Goal: Task Accomplishment & Management: Use online tool/utility

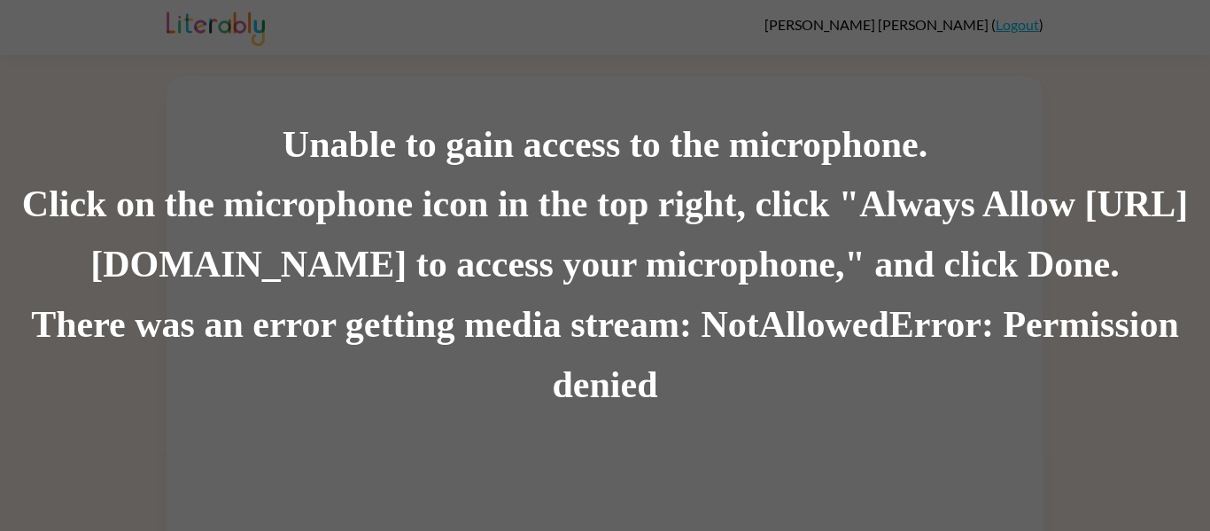
click at [636, 244] on div "Click on the microphone icon in the top right, click "Always Allow https://lite…" at bounding box center [605, 235] width 1210 height 120
click at [645, 429] on div "Unable to gain access to the microphone. Click on the microphone icon in the to…" at bounding box center [605, 265] width 1210 height 531
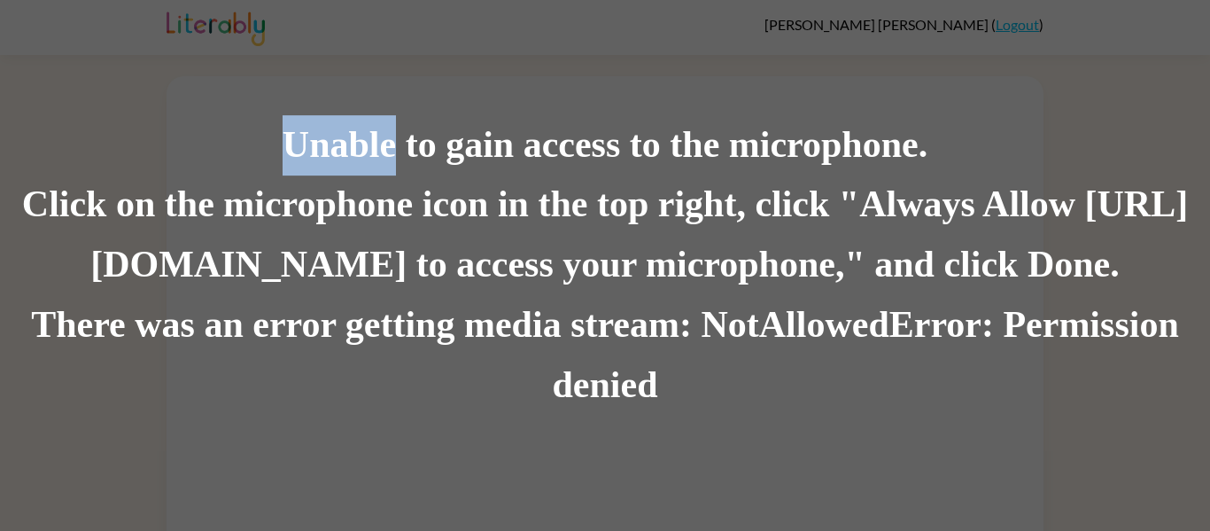
click at [645, 429] on div "Unable to gain access to the microphone. Click on the microphone icon in the to…" at bounding box center [605, 265] width 1210 height 531
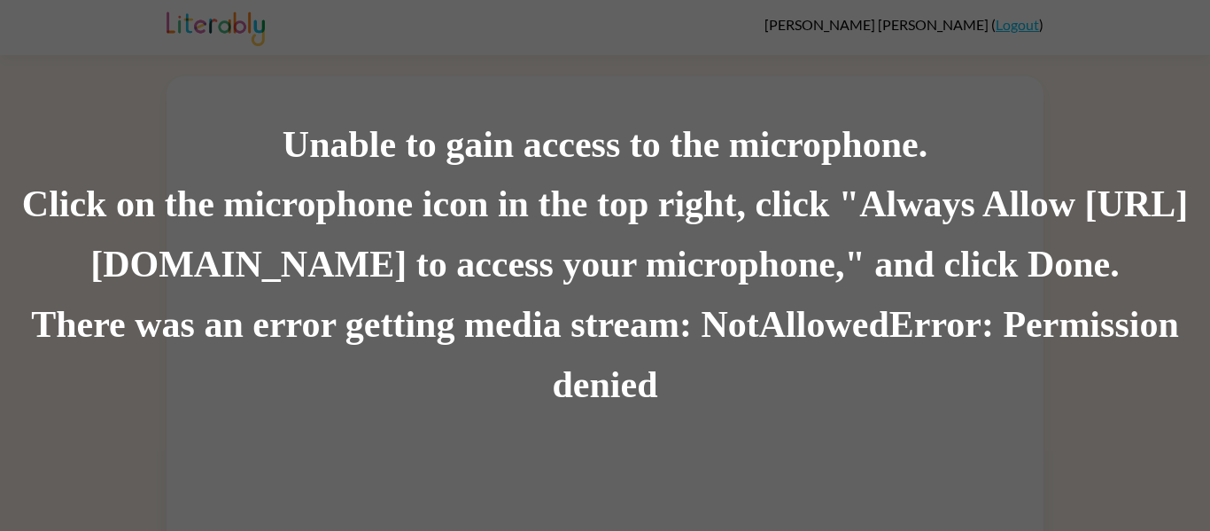
click at [645, 429] on div "Unable to gain access to the microphone. Click on the microphone icon in the to…" at bounding box center [605, 265] width 1210 height 531
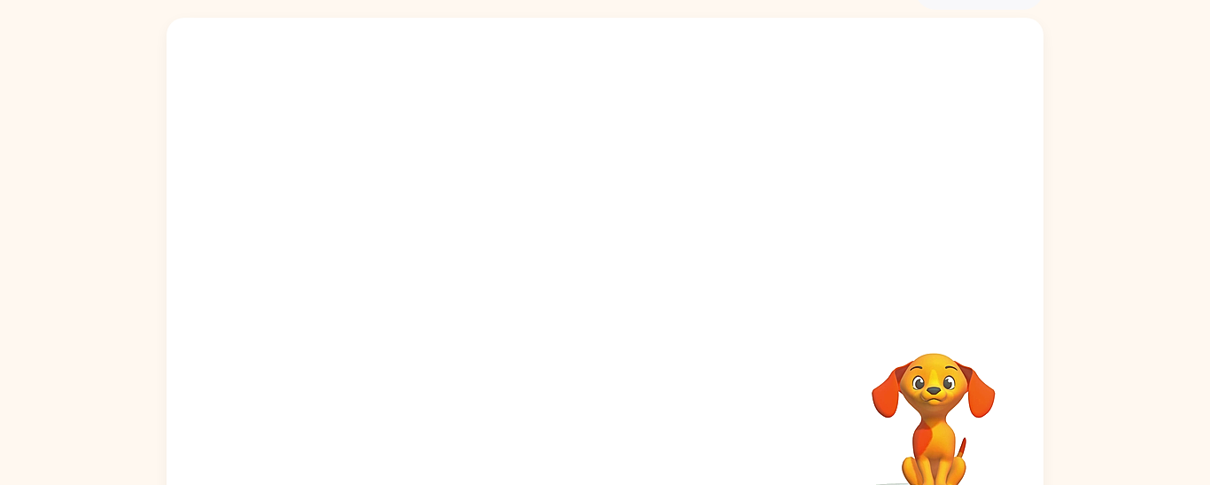
scroll to position [138, 0]
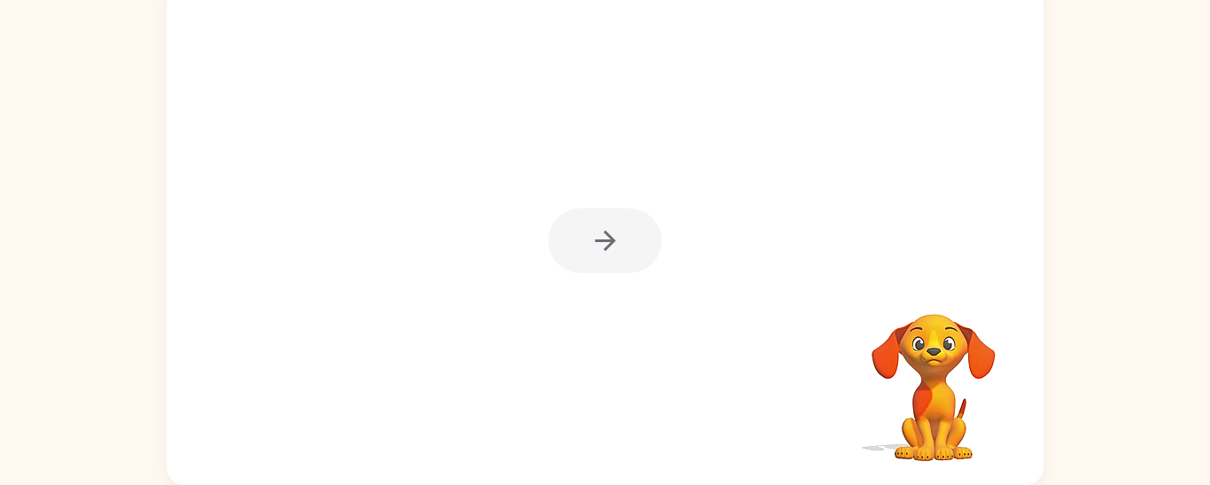
click at [631, 249] on div at bounding box center [604, 240] width 113 height 65
click at [589, 259] on div at bounding box center [604, 240] width 113 height 65
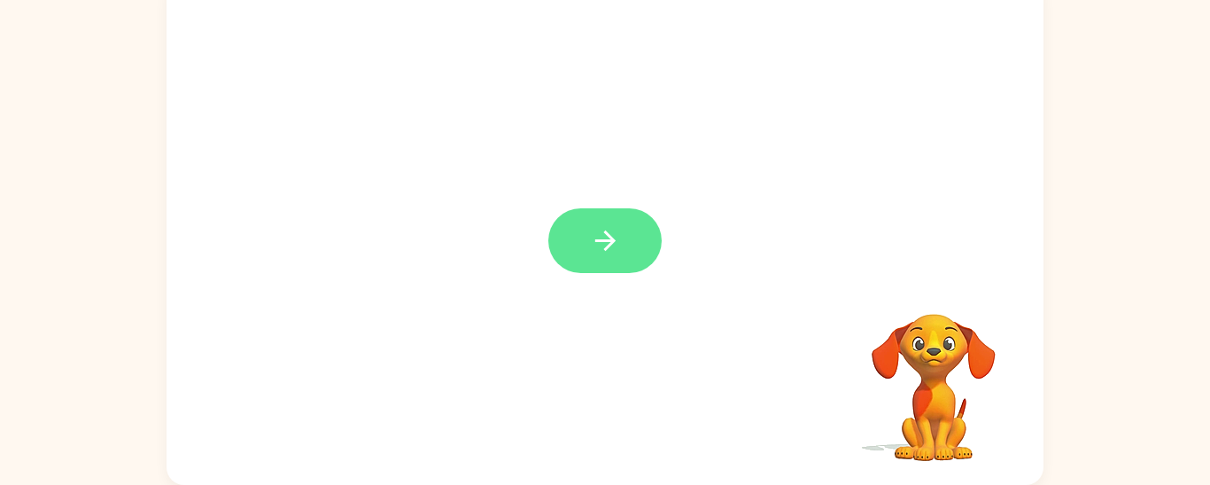
click at [563, 253] on button "button" at bounding box center [604, 240] width 113 height 65
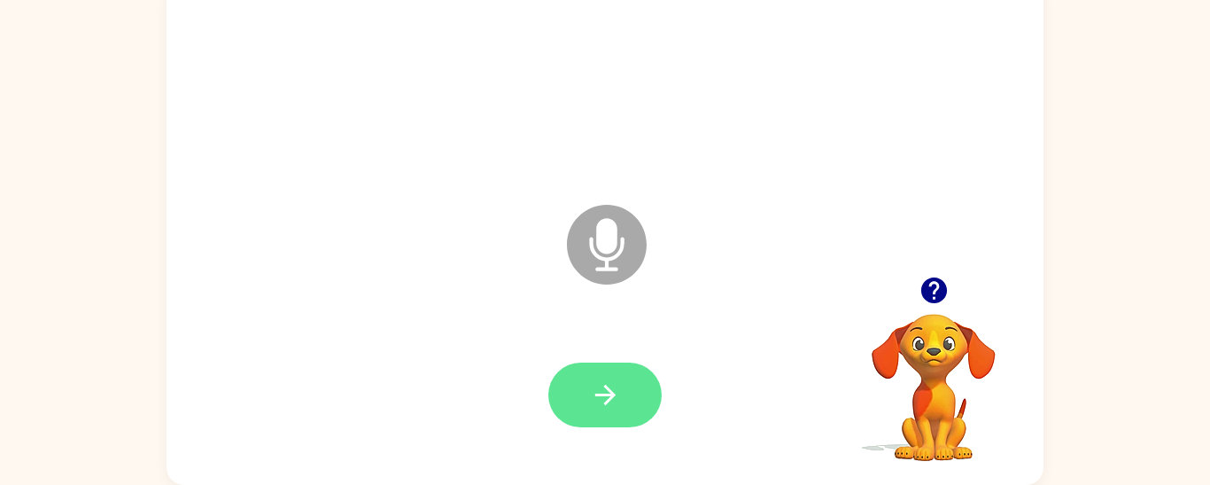
click at [571, 420] on button "button" at bounding box center [604, 394] width 113 height 65
click at [635, 379] on button "button" at bounding box center [604, 394] width 113 height 65
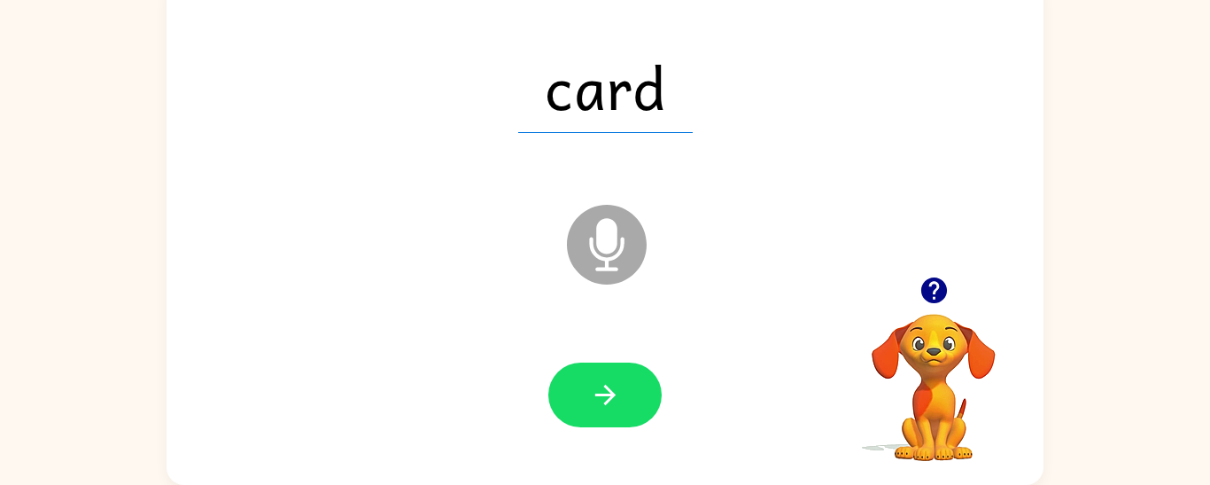
click at [597, 267] on icon "Microphone The Microphone is here when it is your turn to talk" at bounding box center [696, 266] width 266 height 133
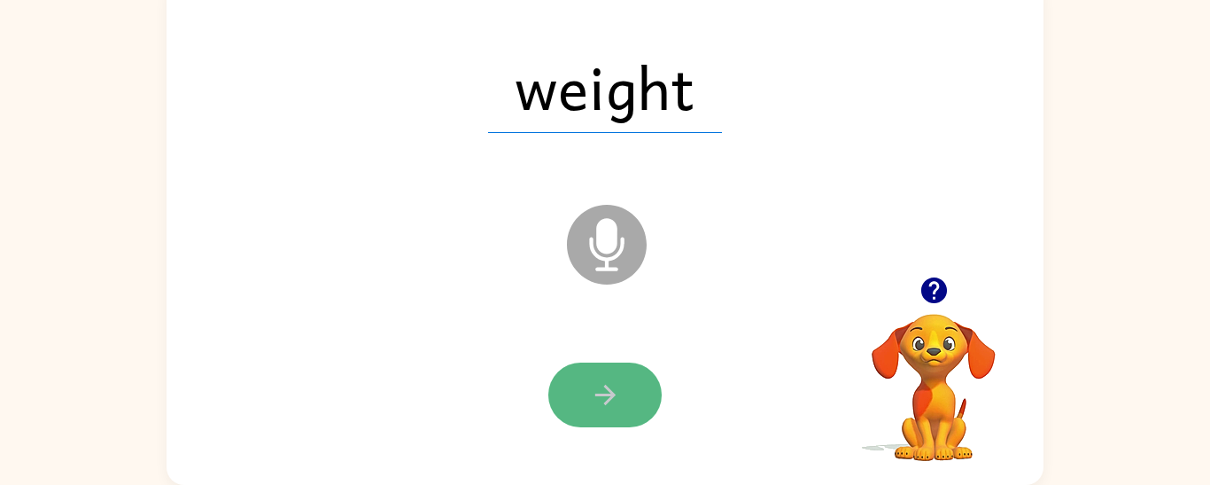
click at [580, 400] on button "button" at bounding box center [604, 394] width 113 height 65
click at [604, 390] on icon "button" at bounding box center [605, 394] width 31 height 31
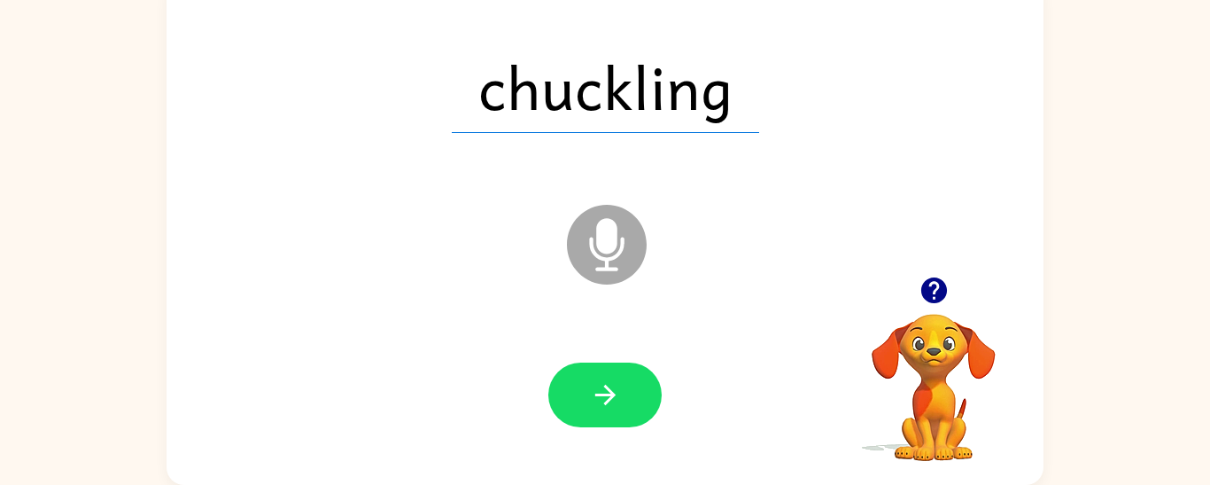
click at [604, 390] on icon "button" at bounding box center [605, 394] width 31 height 31
click at [604, 390] on div at bounding box center [604, 394] width 113 height 65
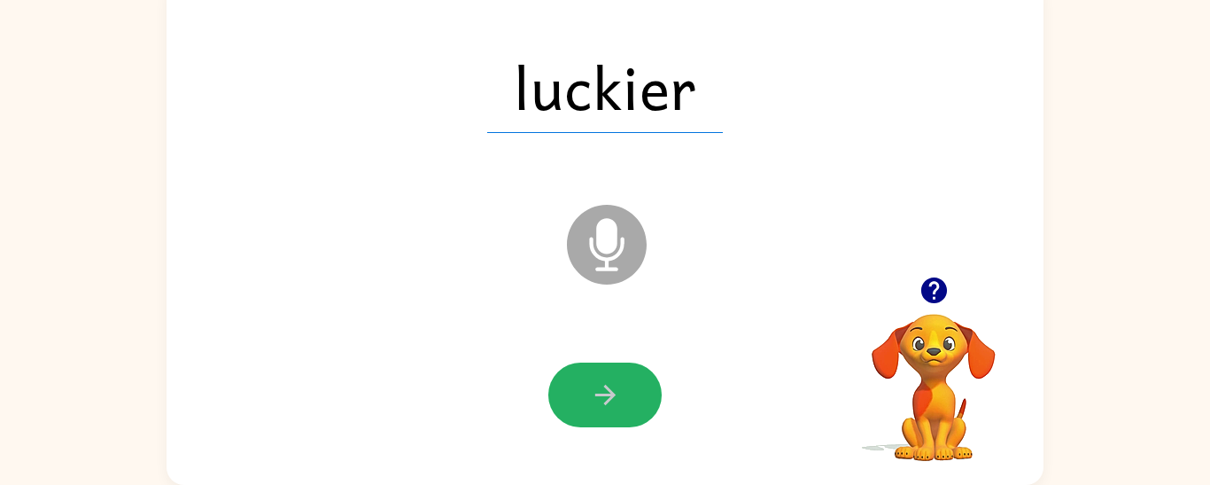
click at [590, 387] on icon "button" at bounding box center [605, 394] width 31 height 31
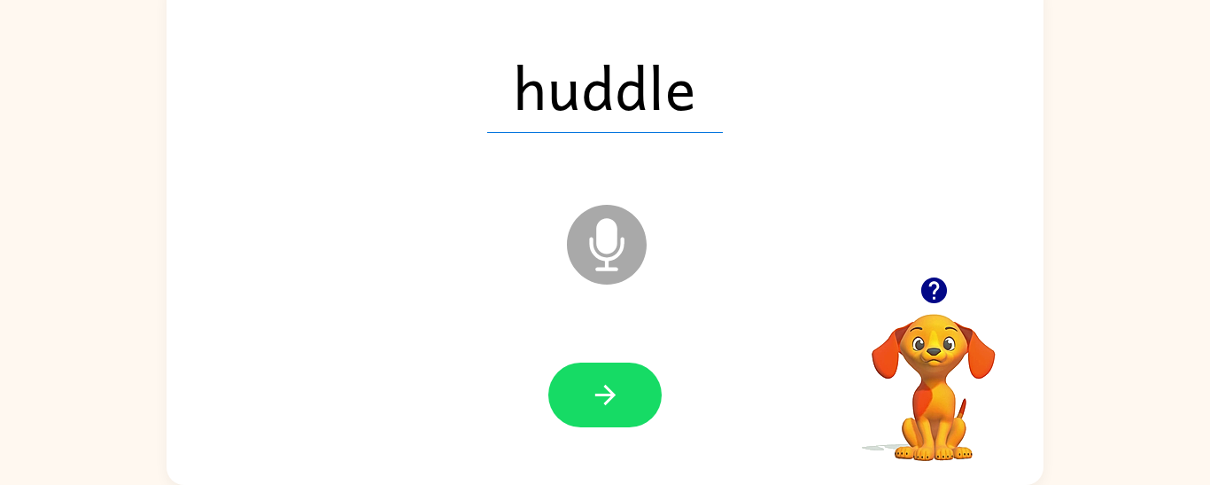
click at [590, 387] on icon "button" at bounding box center [605, 394] width 31 height 31
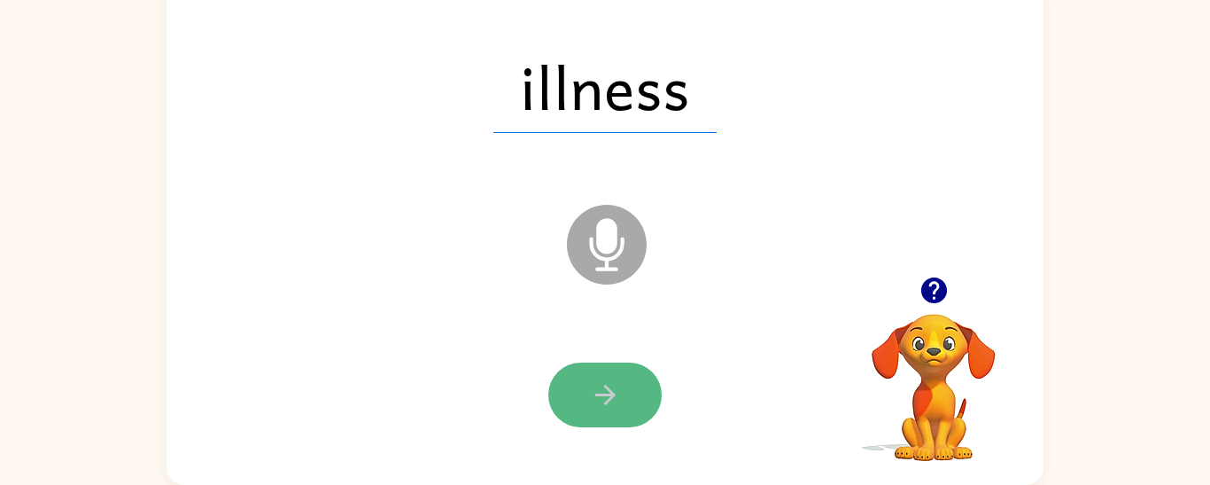
click at [590, 389] on icon "button" at bounding box center [605, 394] width 31 height 31
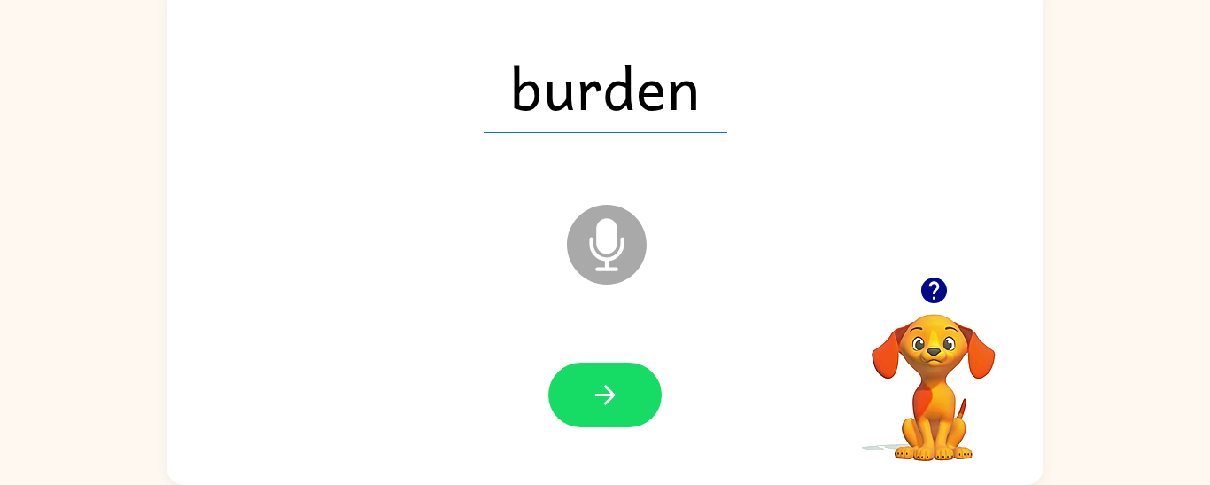
click at [590, 389] on icon "button" at bounding box center [605, 394] width 31 height 31
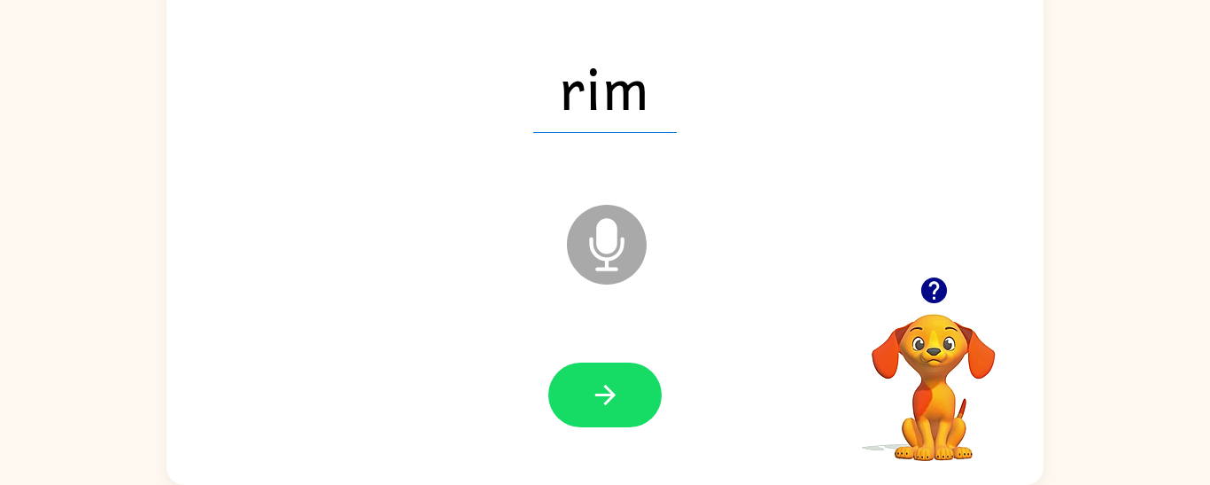
click at [590, 389] on icon "button" at bounding box center [605, 394] width 31 height 31
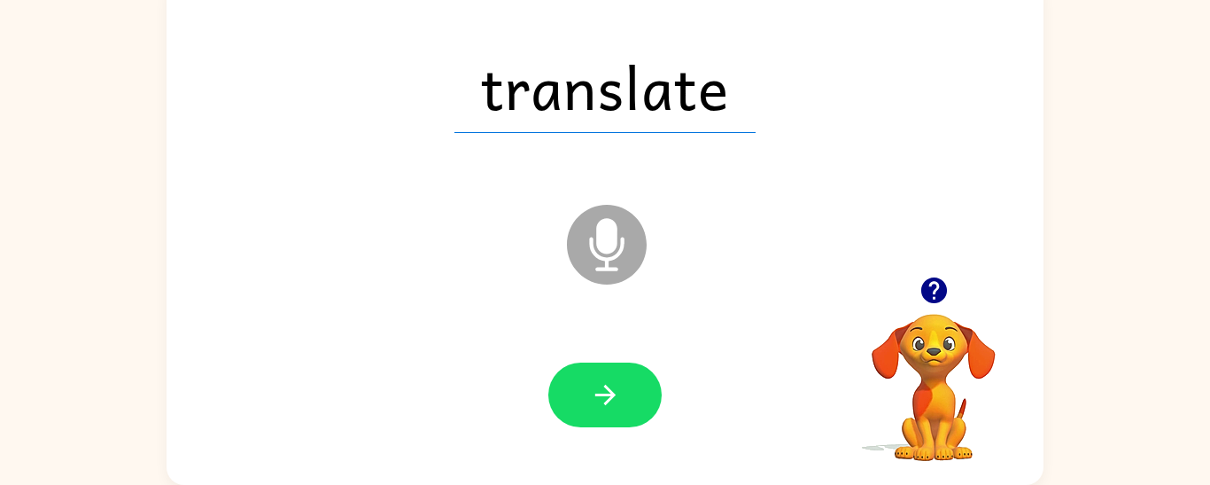
click at [590, 389] on icon "button" at bounding box center [605, 394] width 31 height 31
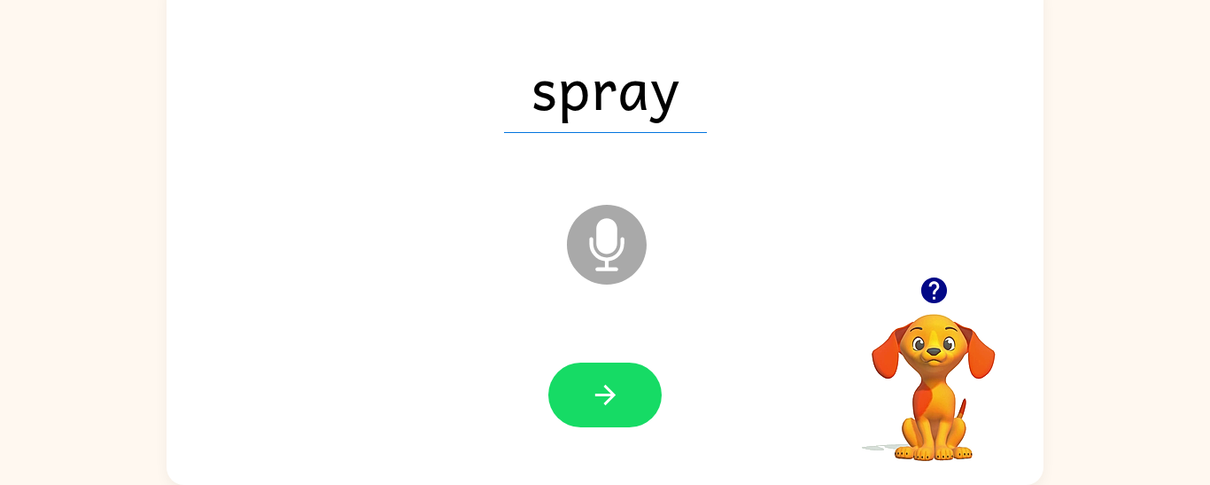
click at [590, 389] on icon "button" at bounding box center [605, 394] width 31 height 31
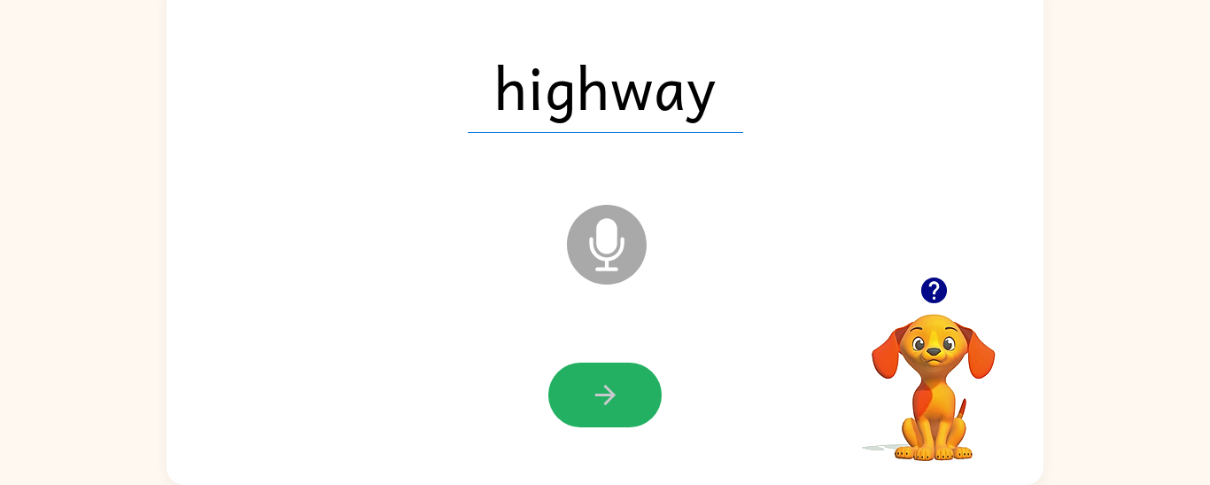
click at [590, 389] on icon "button" at bounding box center [605, 394] width 31 height 31
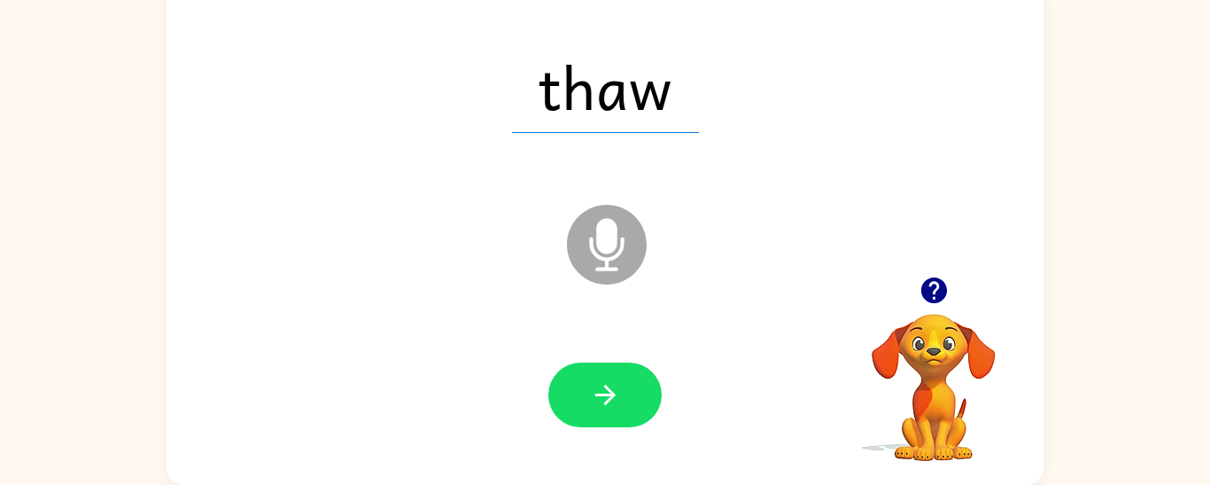
click at [590, 389] on icon "button" at bounding box center [605, 394] width 31 height 31
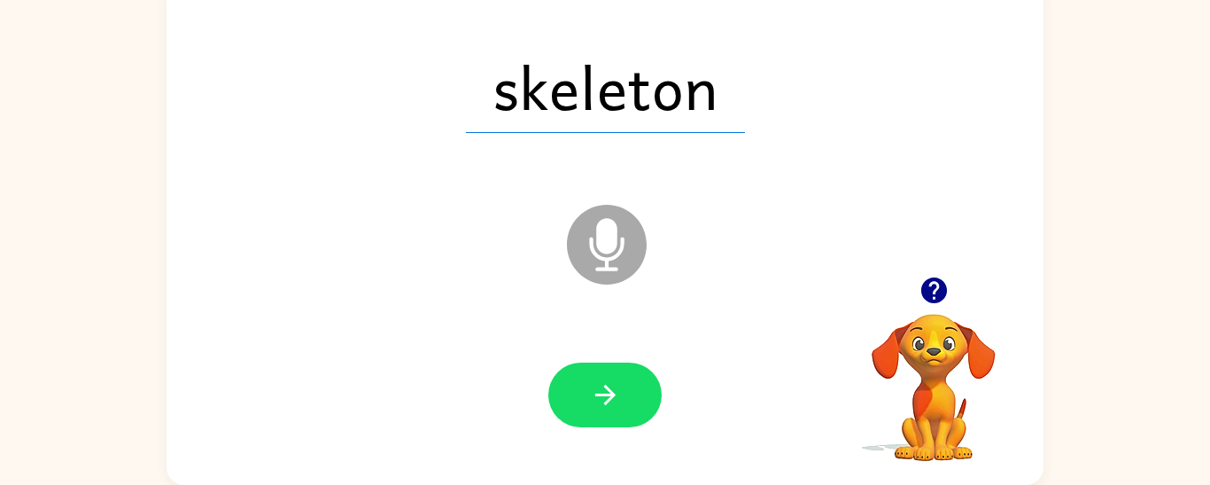
click at [590, 389] on icon "button" at bounding box center [605, 394] width 31 height 31
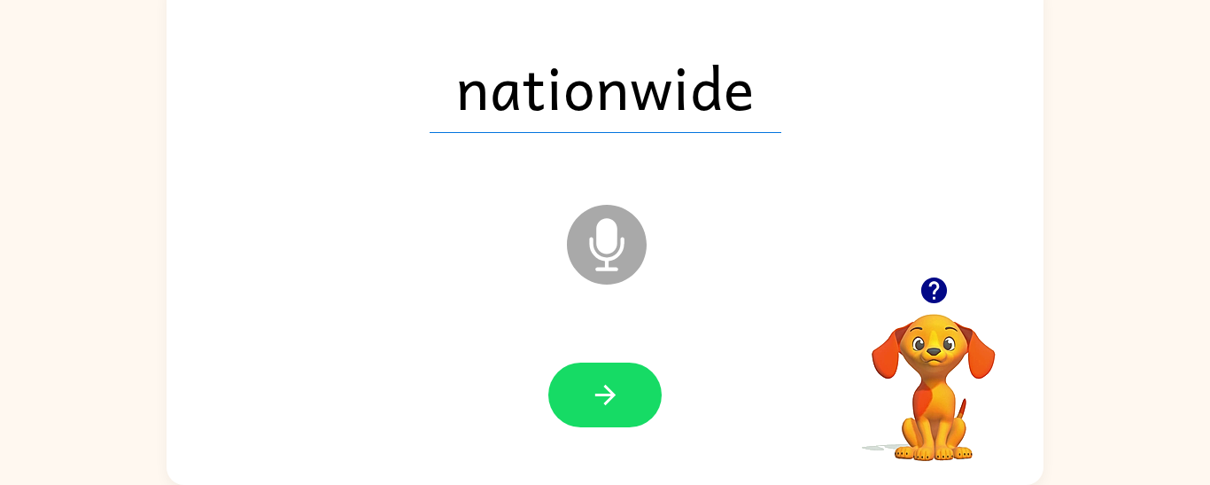
click at [590, 389] on icon "button" at bounding box center [605, 394] width 31 height 31
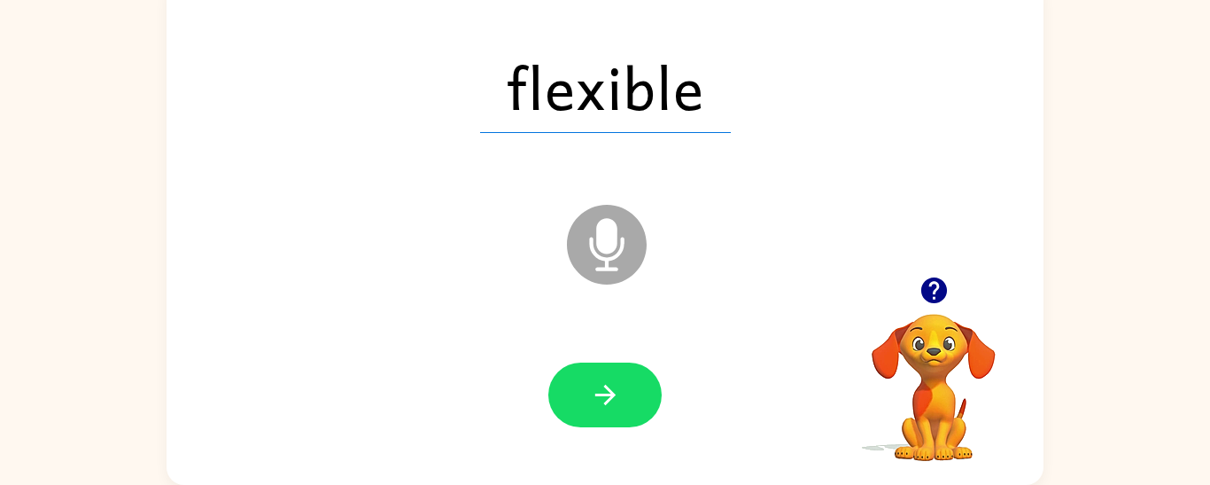
click at [590, 389] on icon "button" at bounding box center [605, 394] width 31 height 31
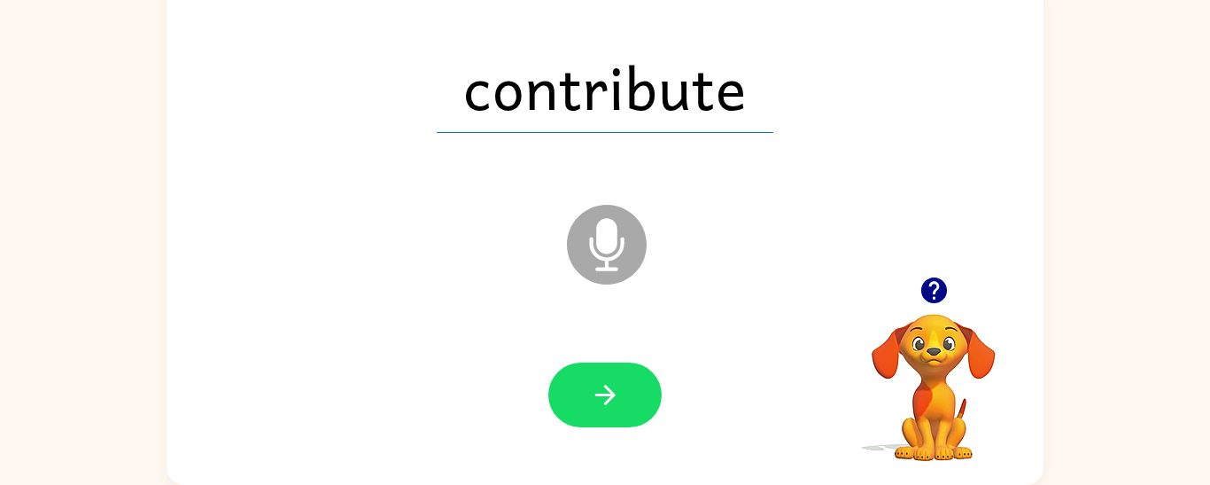
click at [590, 389] on icon "button" at bounding box center [605, 394] width 31 height 31
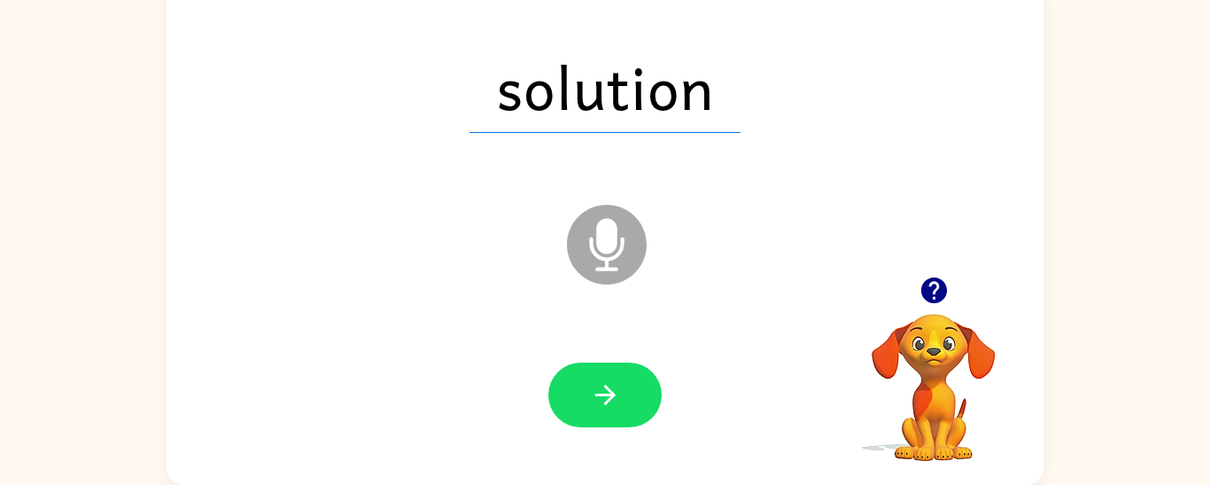
click at [590, 389] on icon "button" at bounding box center [605, 394] width 31 height 31
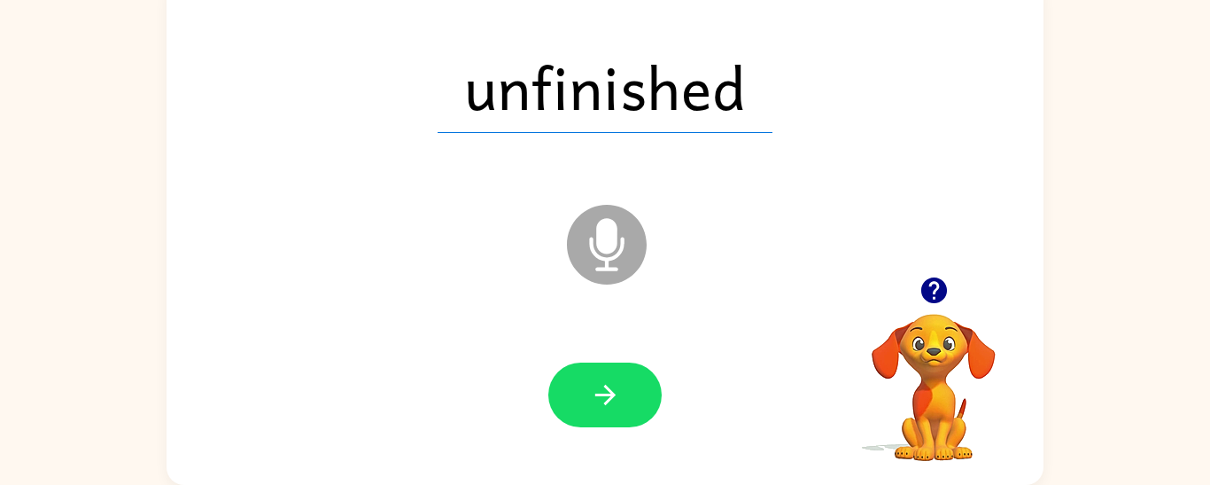
click at [590, 389] on icon "button" at bounding box center [605, 394] width 31 height 31
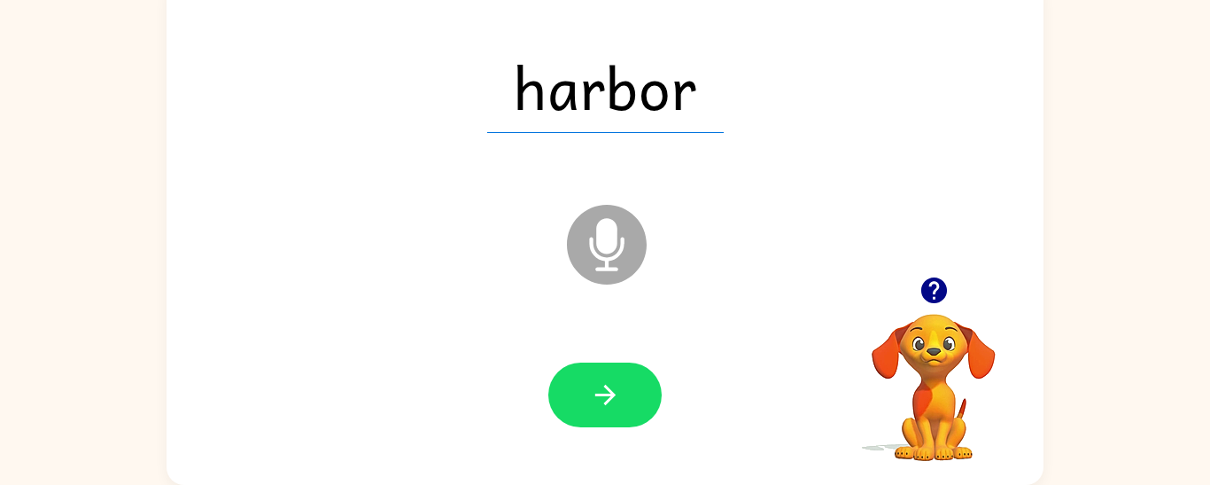
click at [590, 389] on icon "button" at bounding box center [605, 394] width 31 height 31
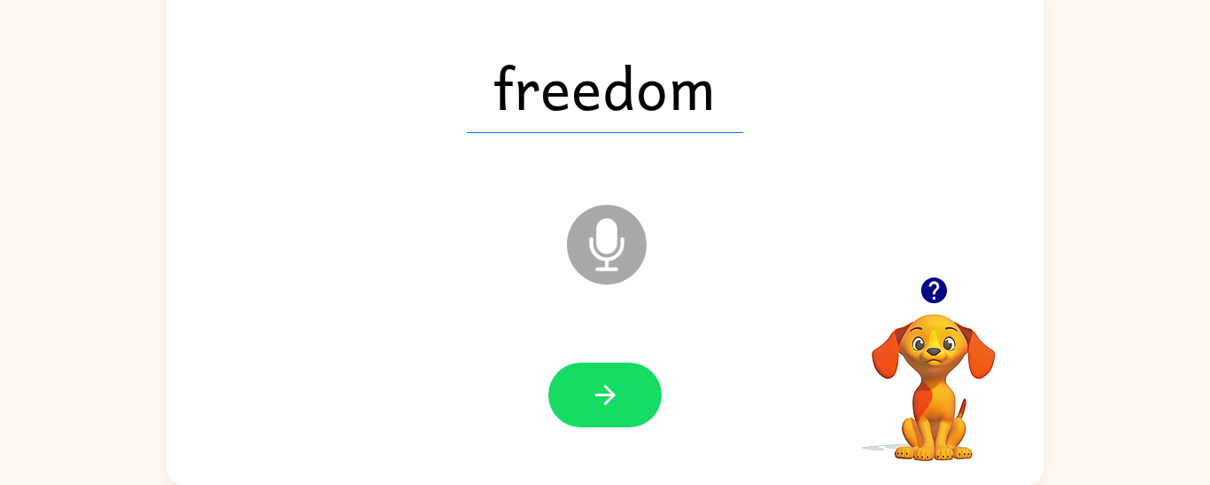
click at [590, 389] on icon "button" at bounding box center [605, 394] width 31 height 31
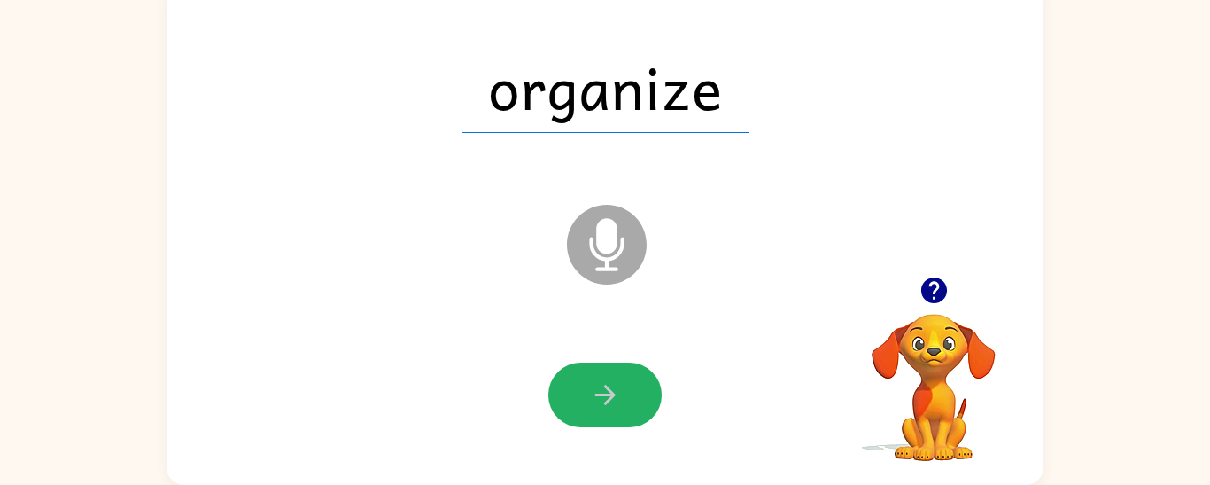
click at [590, 389] on icon "button" at bounding box center [605, 394] width 31 height 31
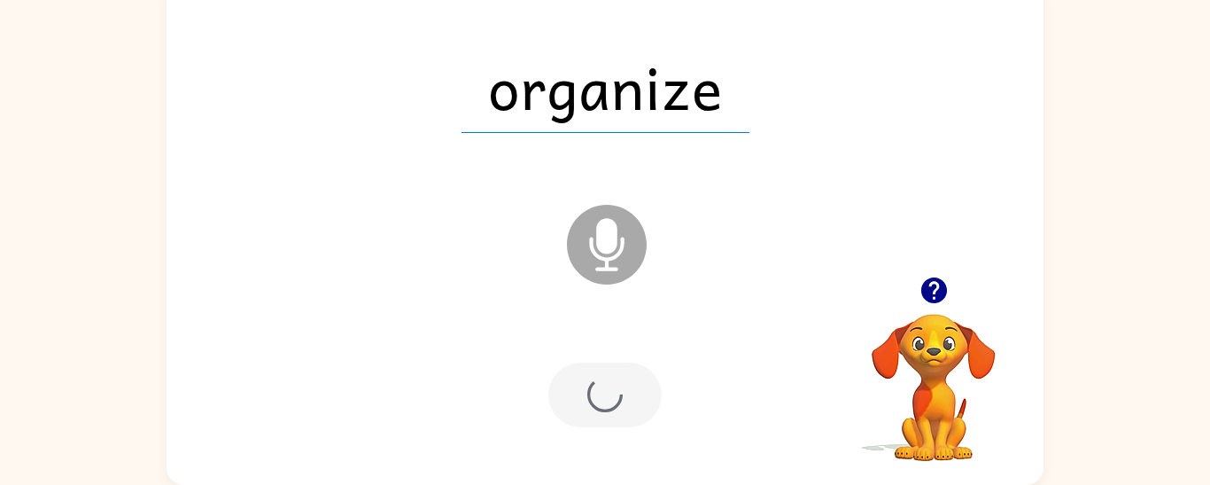
click at [590, 389] on div at bounding box center [604, 394] width 113 height 65
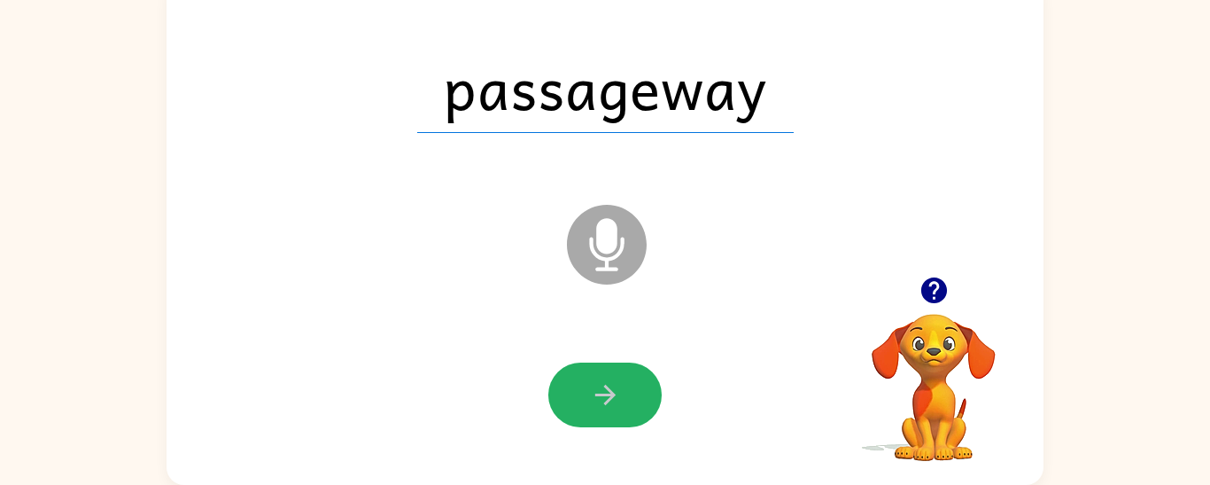
click at [590, 389] on icon "button" at bounding box center [605, 394] width 31 height 31
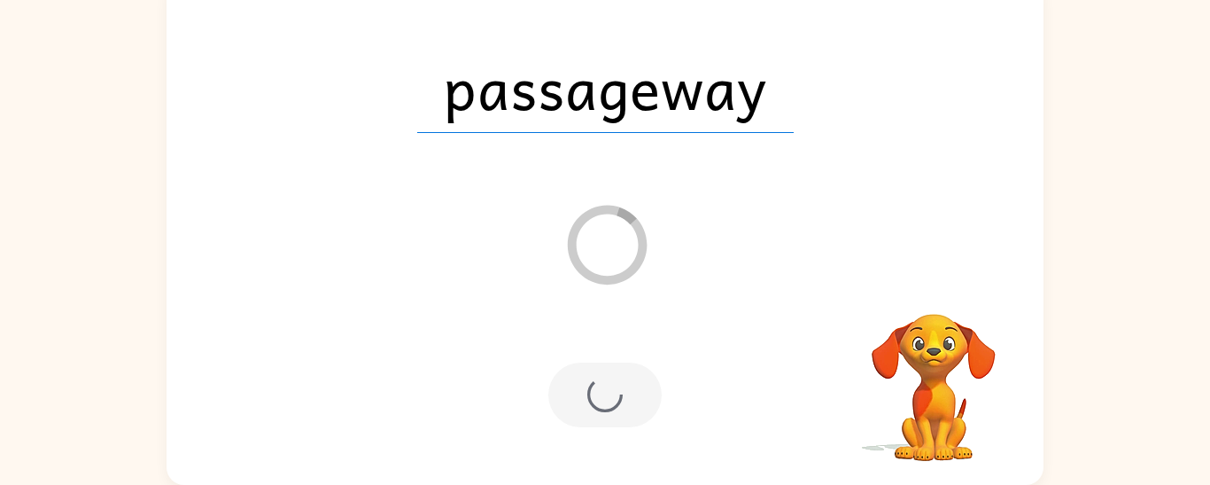
scroll to position [106, 0]
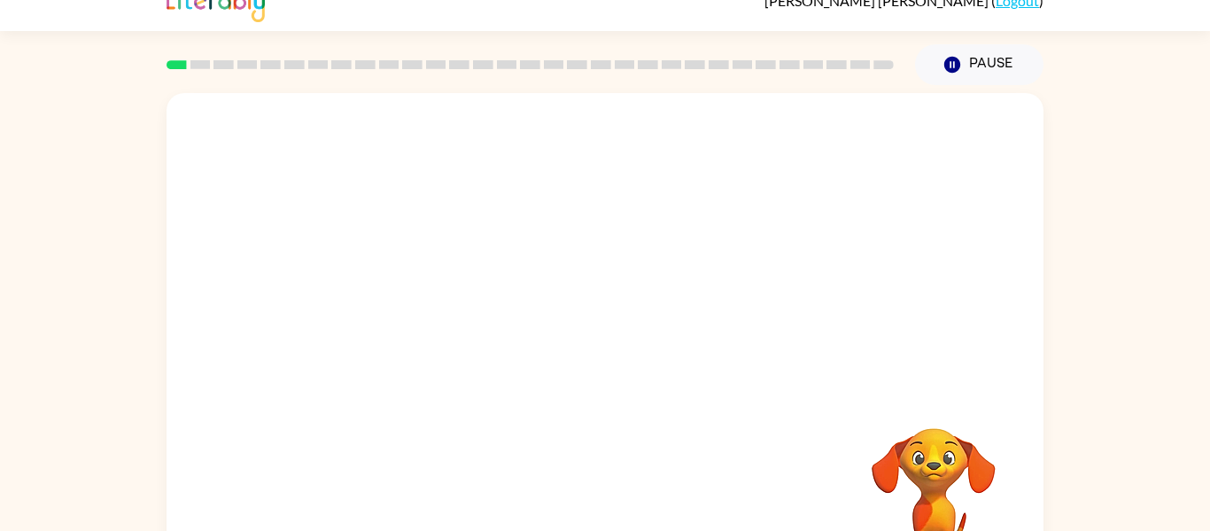
scroll to position [92, 0]
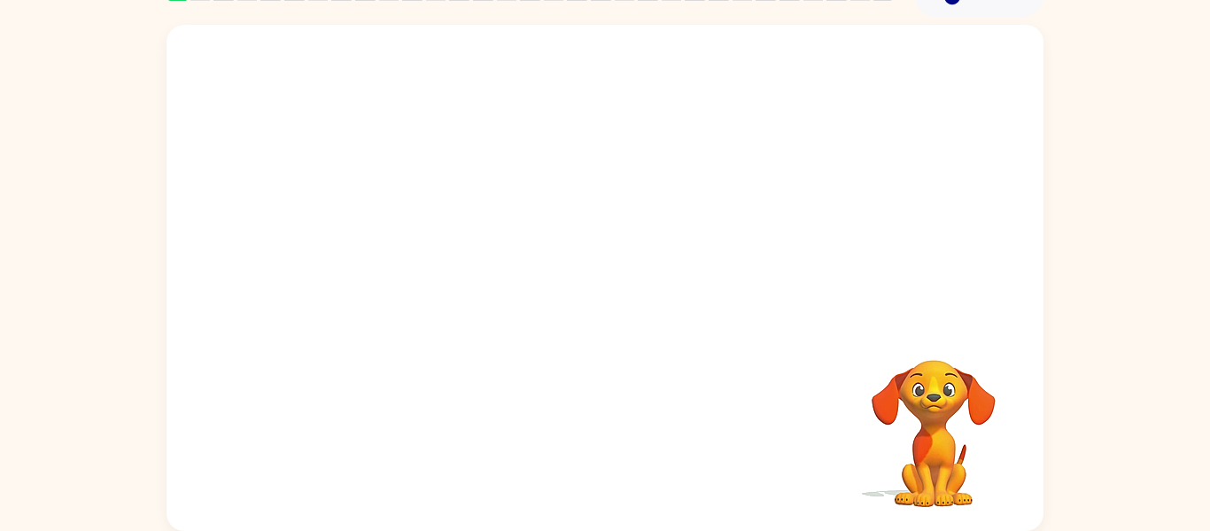
click at [552, 192] on video "Your browser must support playing .mp4 files to use Literably. Please try using…" at bounding box center [605, 174] width 877 height 298
click at [654, 238] on video "Your browser must support playing .mp4 files to use Literably. Please try using…" at bounding box center [605, 174] width 877 height 298
click at [693, 192] on video "Your browser must support playing .mp4 files to use Literably. Please try using…" at bounding box center [605, 174] width 877 height 298
click at [607, 294] on div at bounding box center [604, 286] width 113 height 65
click at [604, 298] on icon "button" at bounding box center [605, 286] width 31 height 31
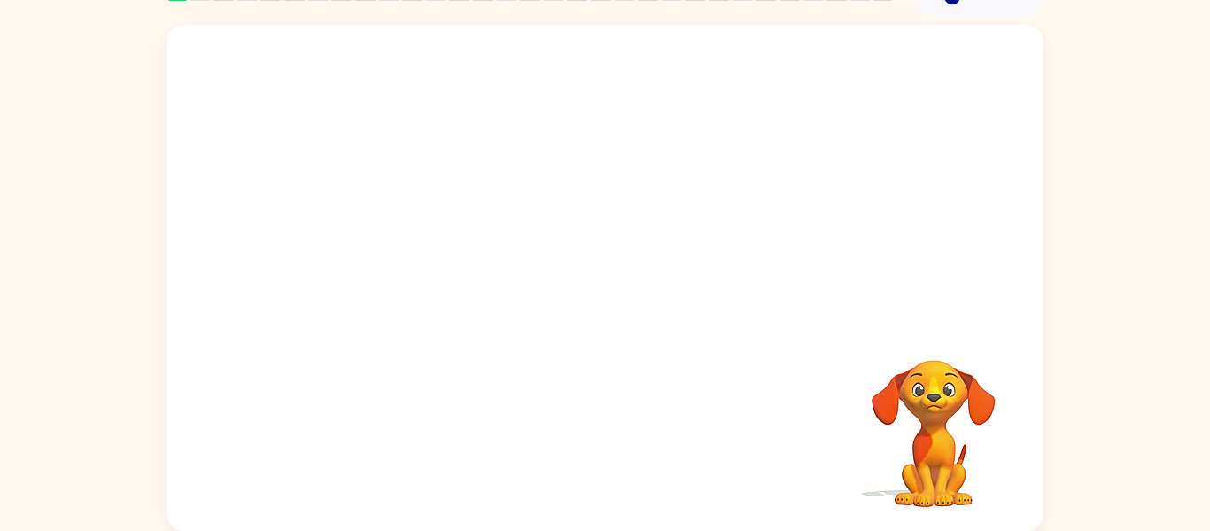
click at [600, 305] on div at bounding box center [605, 174] width 877 height 298
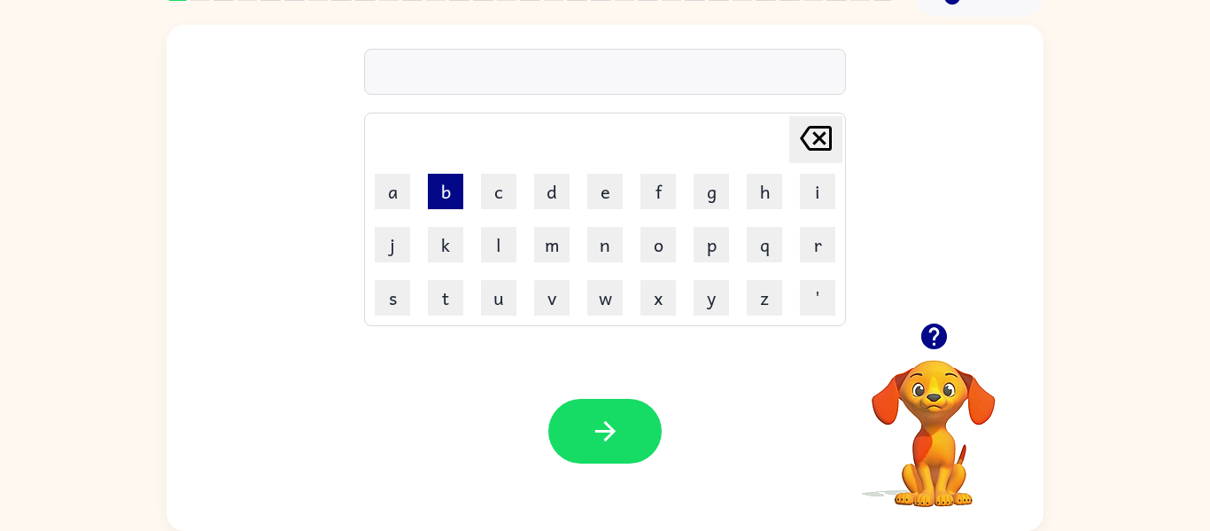
click at [451, 196] on button "b" at bounding box center [445, 191] width 35 height 35
click at [648, 247] on button "o" at bounding box center [658, 244] width 35 height 35
click at [819, 232] on button "r" at bounding box center [817, 244] width 35 height 35
click at [556, 191] on button "d" at bounding box center [551, 191] width 35 height 35
click at [598, 189] on button "e" at bounding box center [604, 191] width 35 height 35
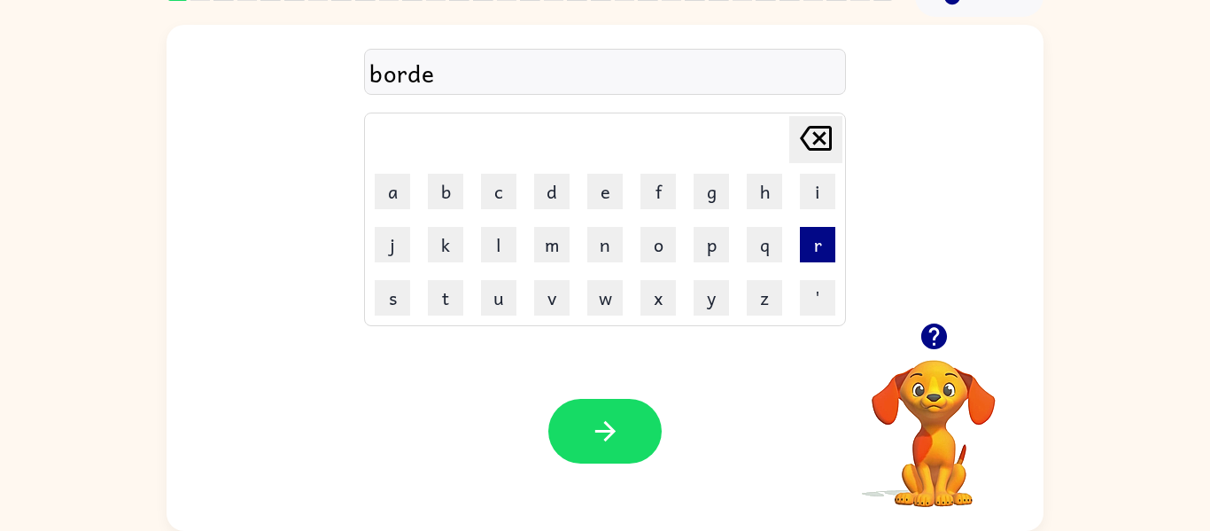
click at [811, 245] on button "r" at bounding box center [817, 244] width 35 height 35
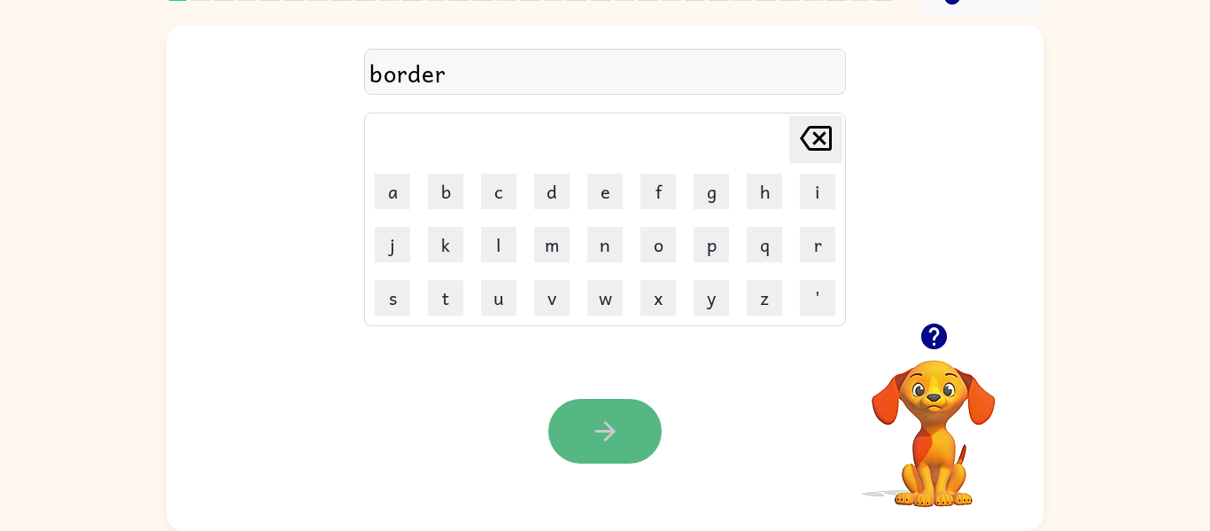
click at [601, 443] on icon "button" at bounding box center [605, 430] width 31 height 31
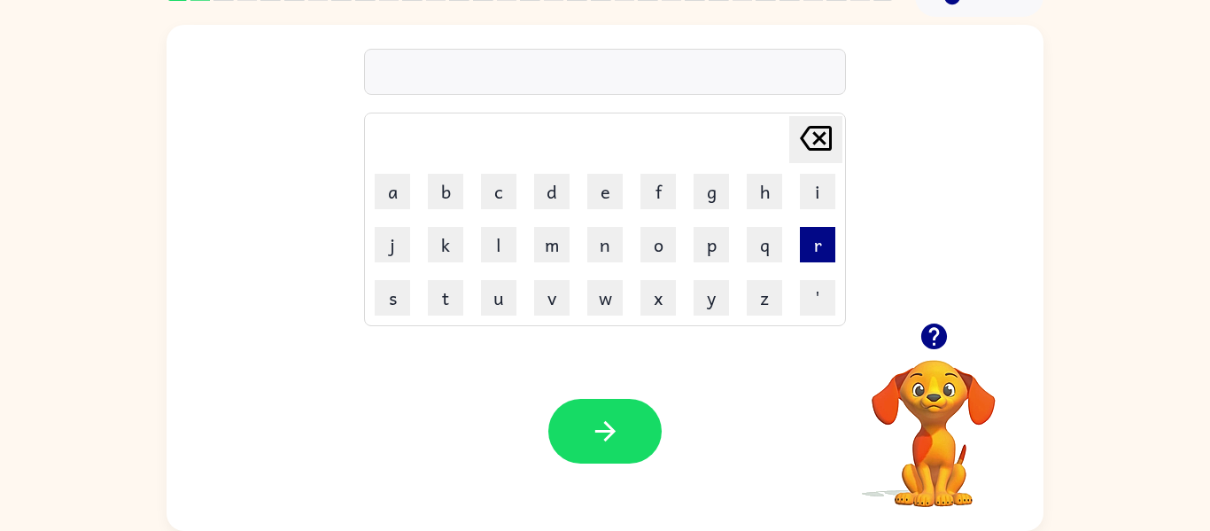
click at [821, 249] on button "r" at bounding box center [817, 244] width 35 height 35
click at [663, 253] on button "o" at bounding box center [658, 244] width 35 height 35
click at [485, 301] on button "u" at bounding box center [498, 297] width 35 height 35
click at [600, 254] on button "n" at bounding box center [604, 244] width 35 height 35
click at [552, 179] on button "d" at bounding box center [551, 191] width 35 height 35
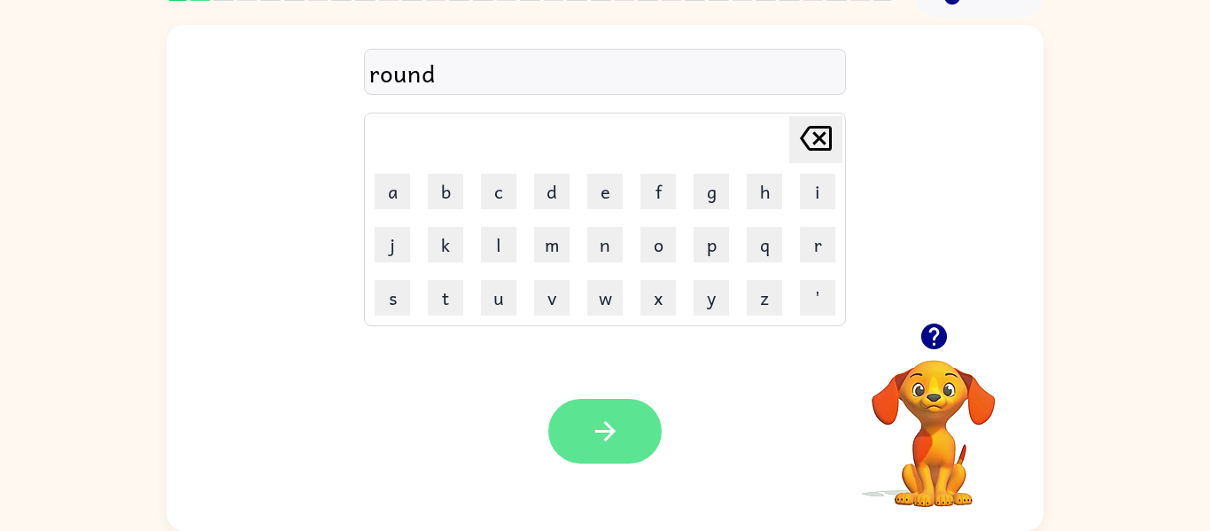
click at [616, 409] on button "button" at bounding box center [604, 431] width 113 height 65
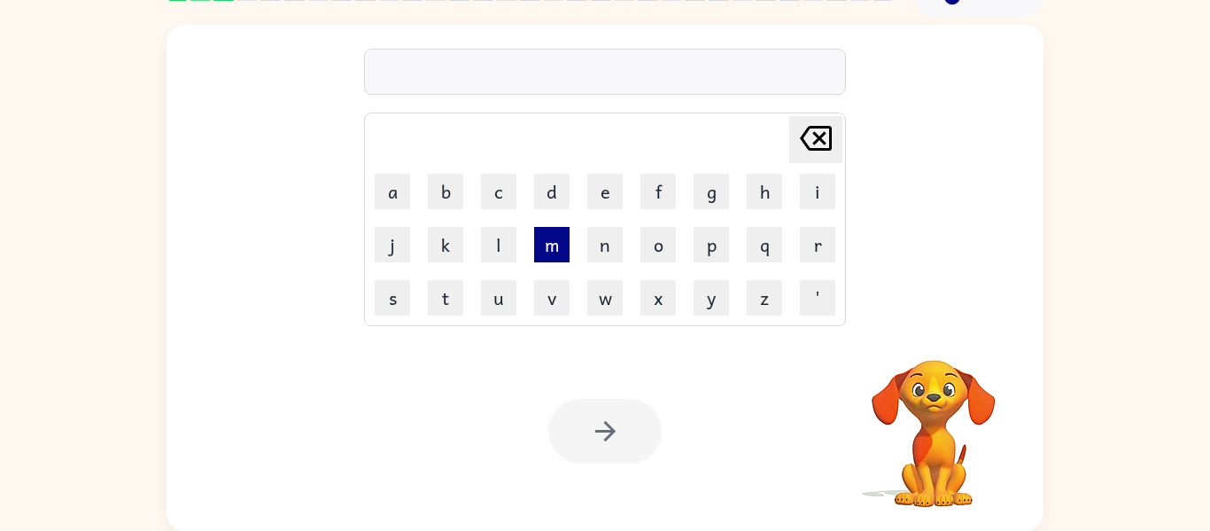
click at [552, 242] on button "m" at bounding box center [551, 244] width 35 height 35
click at [398, 196] on button "a" at bounding box center [392, 191] width 35 height 35
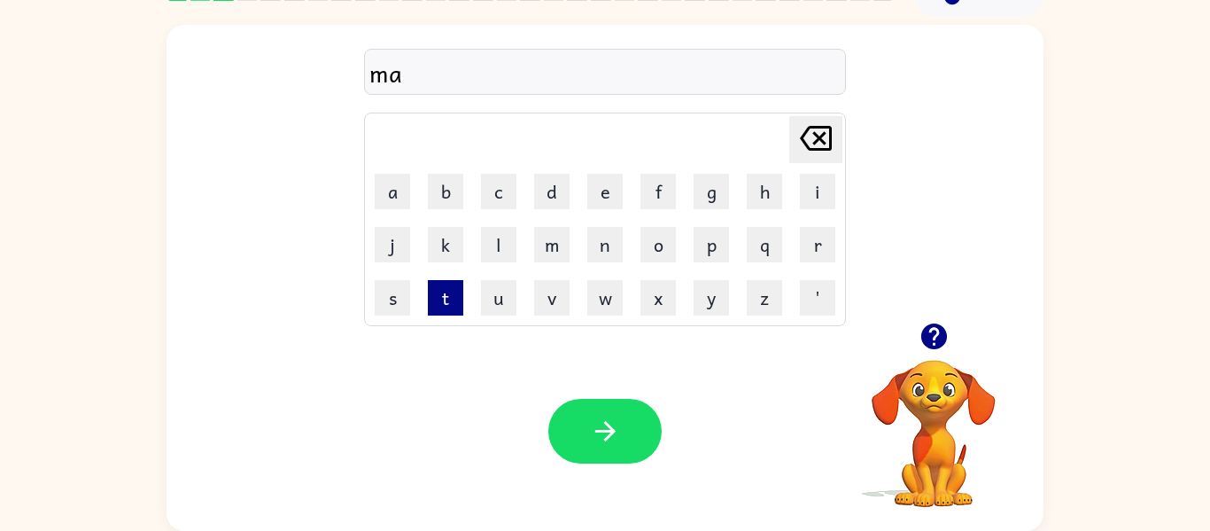
click at [448, 299] on button "t" at bounding box center [445, 297] width 35 height 35
click at [823, 197] on button "i" at bounding box center [817, 191] width 35 height 35
click at [653, 252] on button "o" at bounding box center [658, 244] width 35 height 35
click at [607, 249] on button "n" at bounding box center [604, 244] width 35 height 35
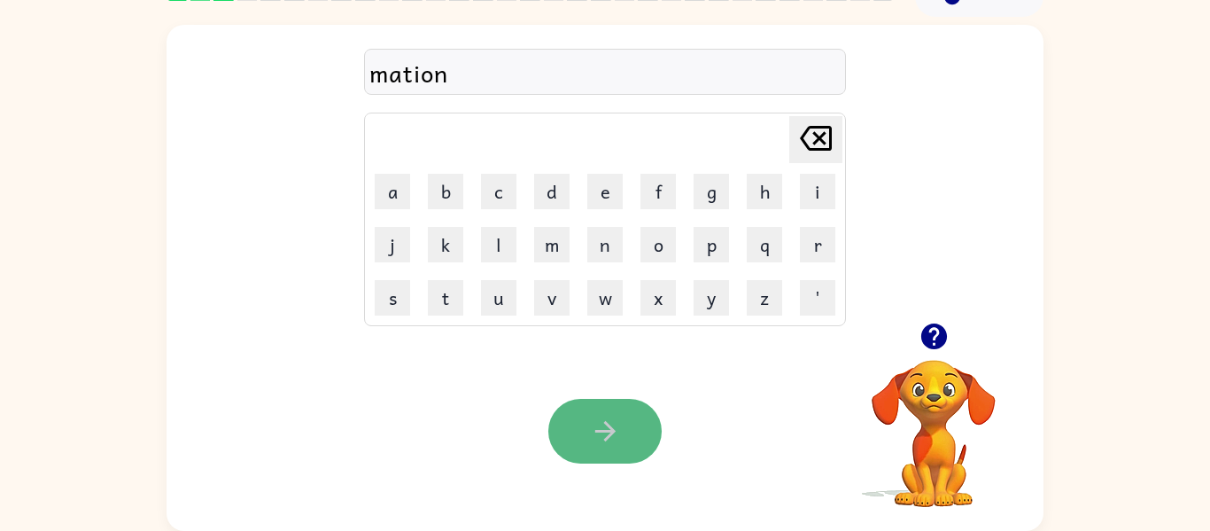
click at [592, 408] on button "button" at bounding box center [604, 431] width 113 height 65
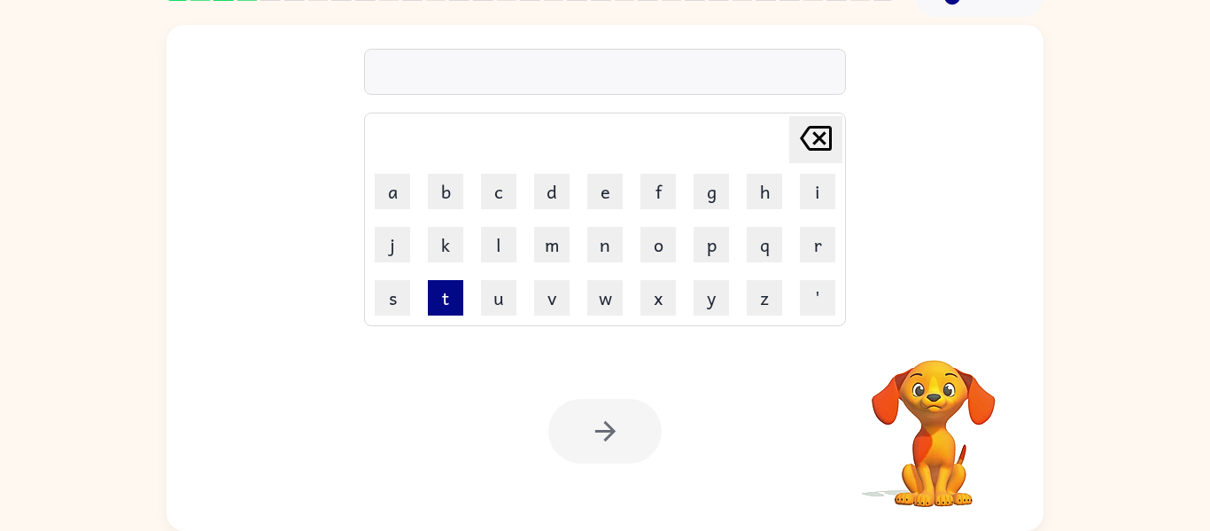
click at [440, 290] on button "t" at bounding box center [445, 297] width 35 height 35
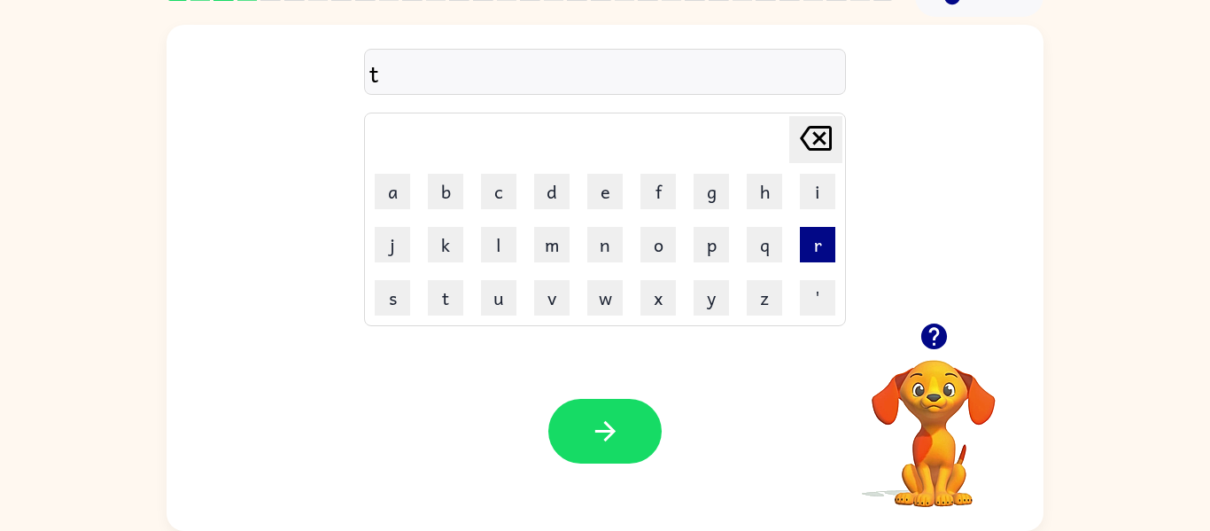
click at [808, 237] on button "r" at bounding box center [817, 244] width 35 height 35
click at [402, 198] on button "a" at bounding box center [392, 191] width 35 height 35
click at [814, 201] on button "i" at bounding box center [817, 191] width 35 height 35
click at [607, 253] on button "n" at bounding box center [604, 244] width 35 height 35
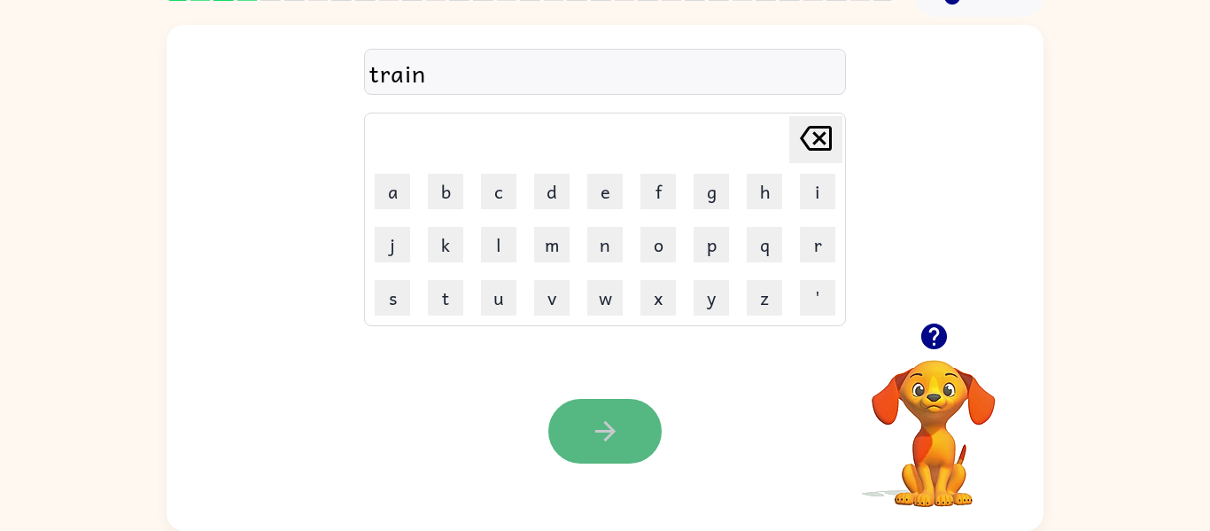
click at [633, 408] on button "button" at bounding box center [604, 431] width 113 height 65
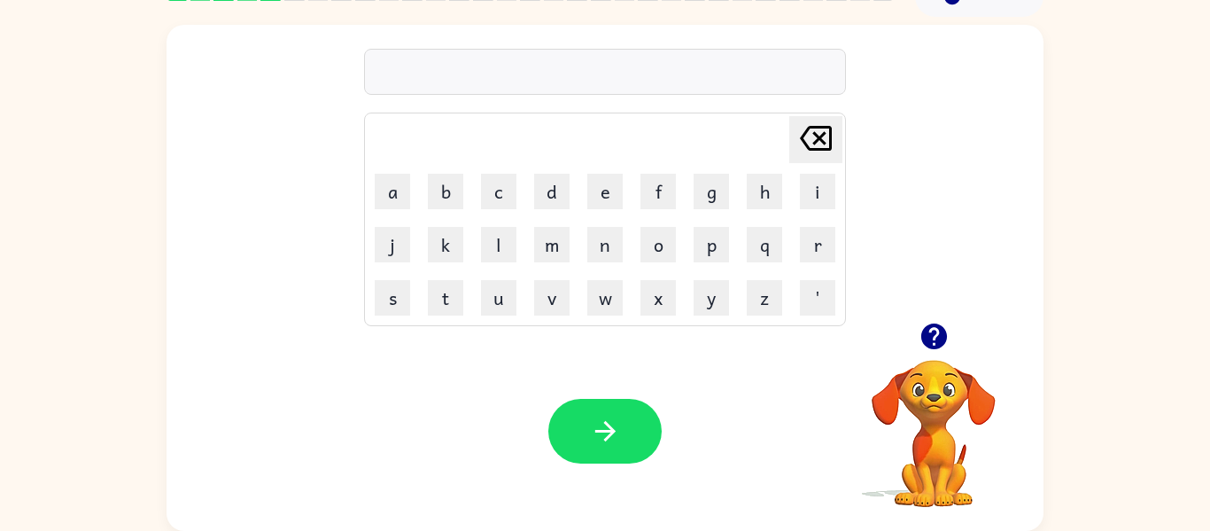
click at [571, 187] on td "d" at bounding box center [551, 191] width 51 height 51
click at [559, 186] on button "d" at bounding box center [551, 191] width 35 height 35
click at [607, 186] on button "e" at bounding box center [604, 191] width 35 height 35
click at [660, 183] on button "f" at bounding box center [658, 191] width 35 height 35
click at [600, 184] on button "e" at bounding box center [604, 191] width 35 height 35
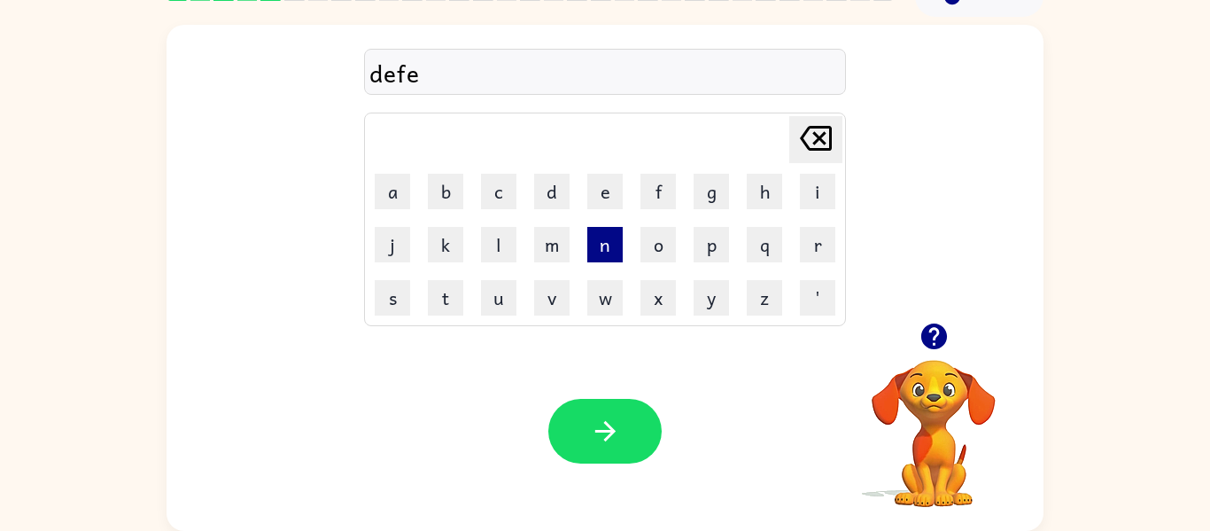
click at [600, 248] on button "n" at bounding box center [604, 244] width 35 height 35
click at [385, 302] on button "s" at bounding box center [392, 297] width 35 height 35
click at [815, 181] on button "i" at bounding box center [817, 191] width 35 height 35
click at [555, 313] on button "v" at bounding box center [551, 297] width 35 height 35
click at [604, 203] on button "e" at bounding box center [604, 191] width 35 height 35
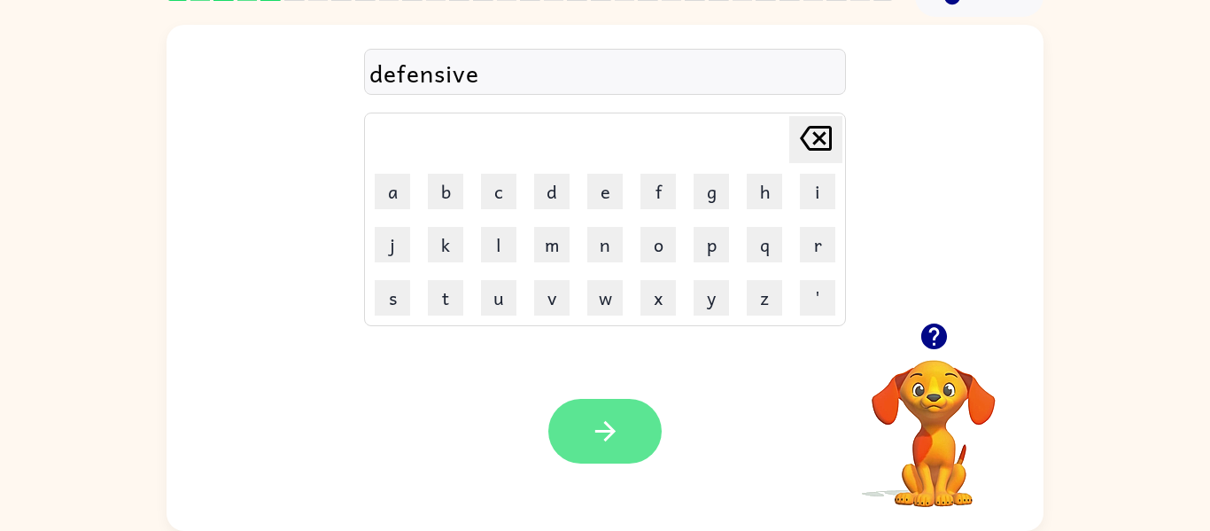
click at [615, 415] on icon "button" at bounding box center [605, 430] width 31 height 31
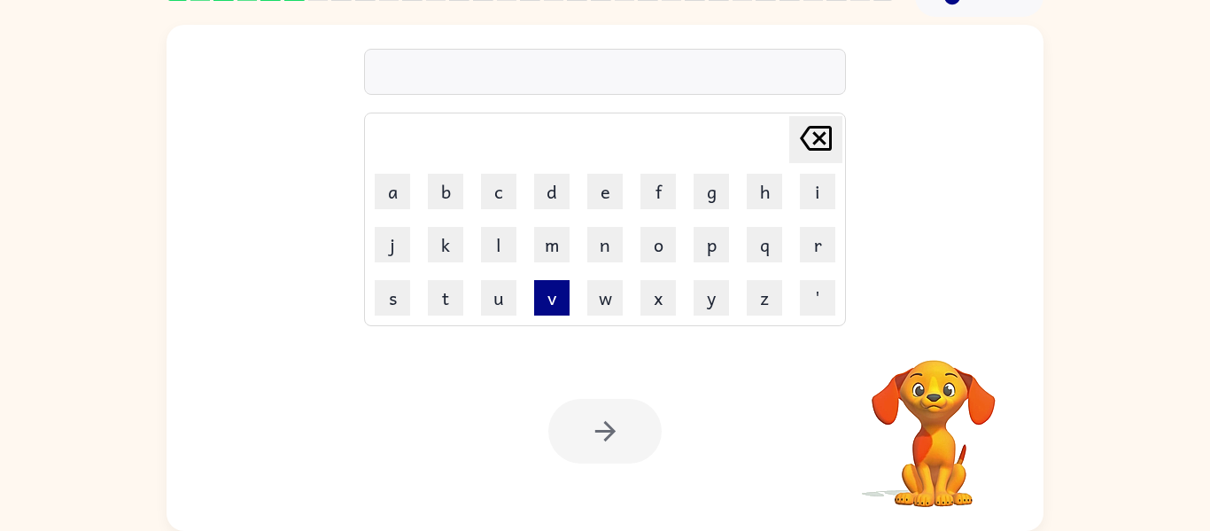
click at [551, 303] on button "v" at bounding box center [551, 297] width 35 height 35
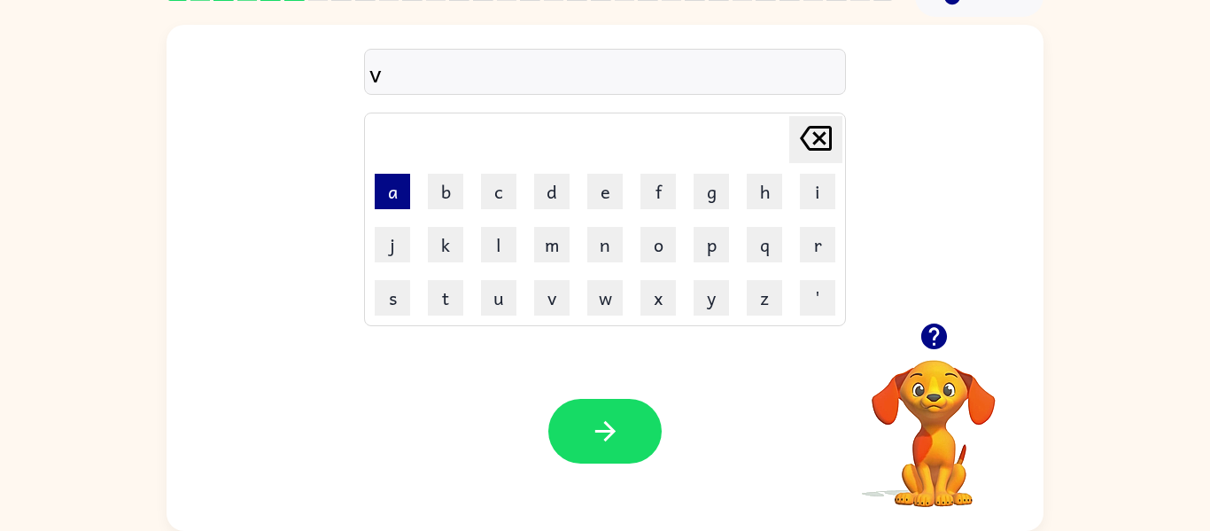
click at [392, 204] on button "a" at bounding box center [392, 191] width 35 height 35
click at [501, 190] on button "c" at bounding box center [498, 191] width 35 height 35
click at [400, 198] on button "a" at bounding box center [392, 191] width 35 height 35
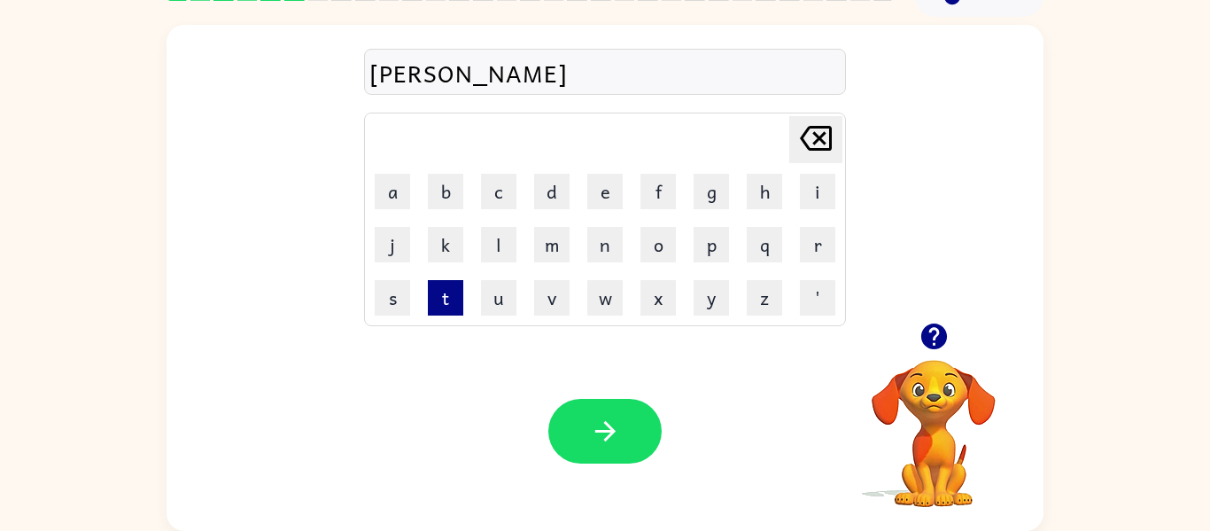
click at [453, 304] on button "t" at bounding box center [445, 297] width 35 height 35
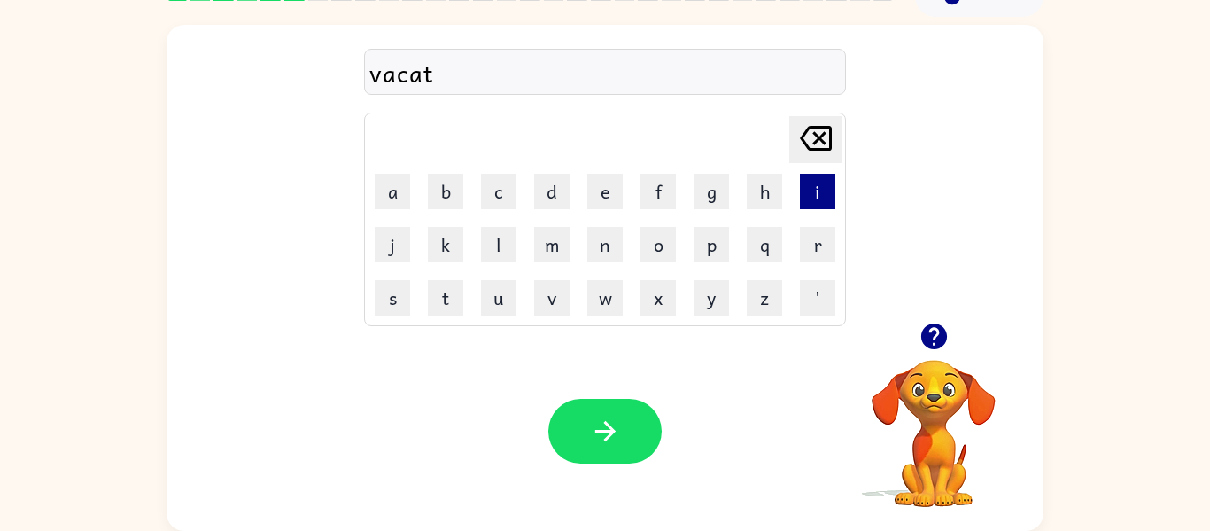
click at [818, 197] on button "i" at bounding box center [817, 191] width 35 height 35
click at [658, 245] on button "o" at bounding box center [658, 244] width 35 height 35
click at [605, 251] on button "n" at bounding box center [604, 244] width 35 height 35
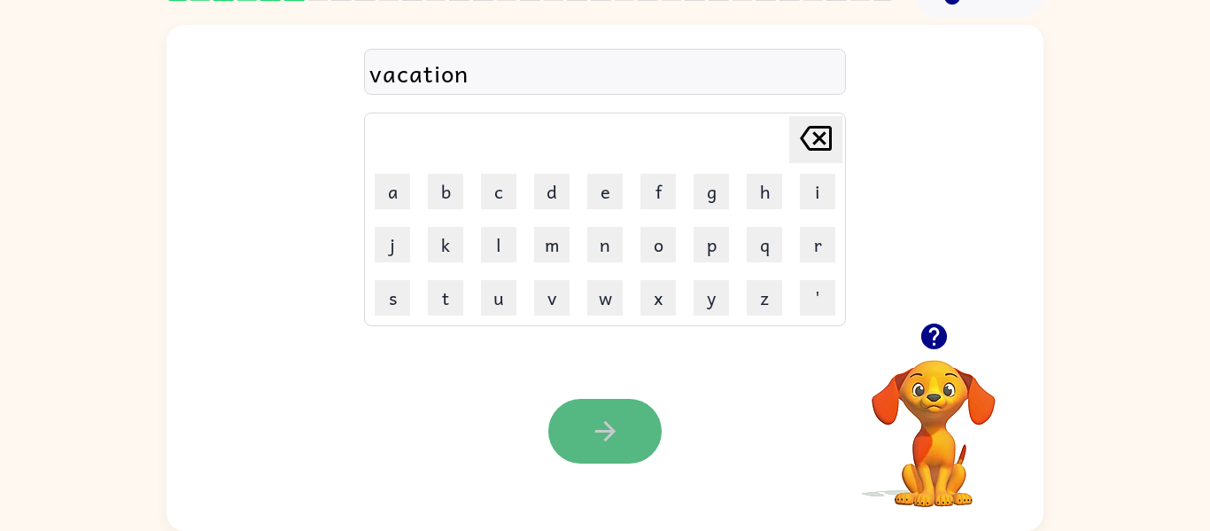
click at [612, 418] on icon "button" at bounding box center [605, 430] width 31 height 31
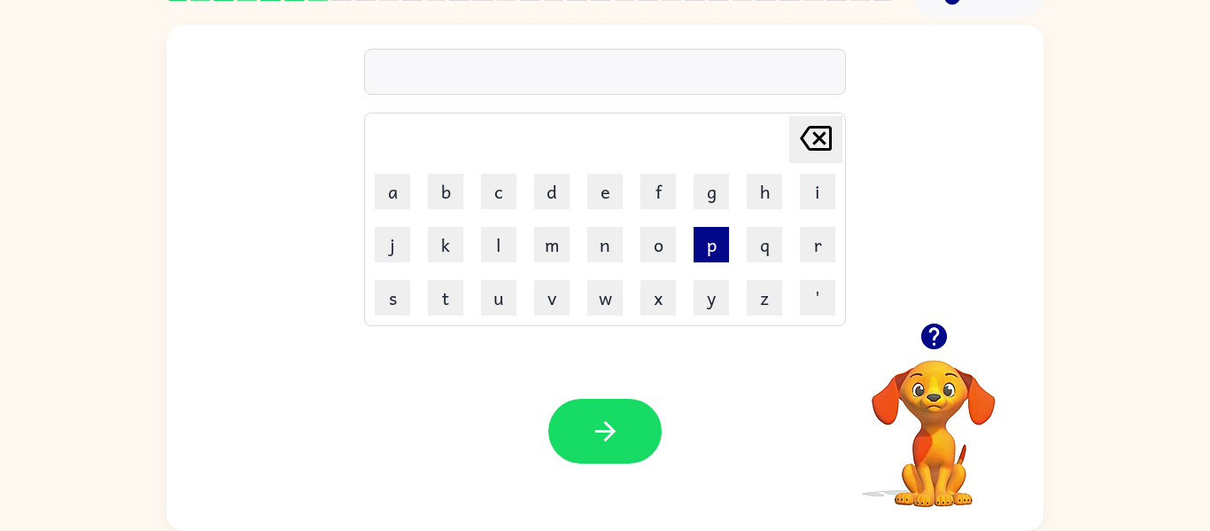
click at [703, 251] on button "p" at bounding box center [711, 244] width 35 height 35
click at [505, 302] on button "u" at bounding box center [498, 297] width 35 height 35
click at [553, 190] on button "d" at bounding box center [551, 191] width 35 height 35
click at [501, 251] on button "l" at bounding box center [498, 244] width 35 height 35
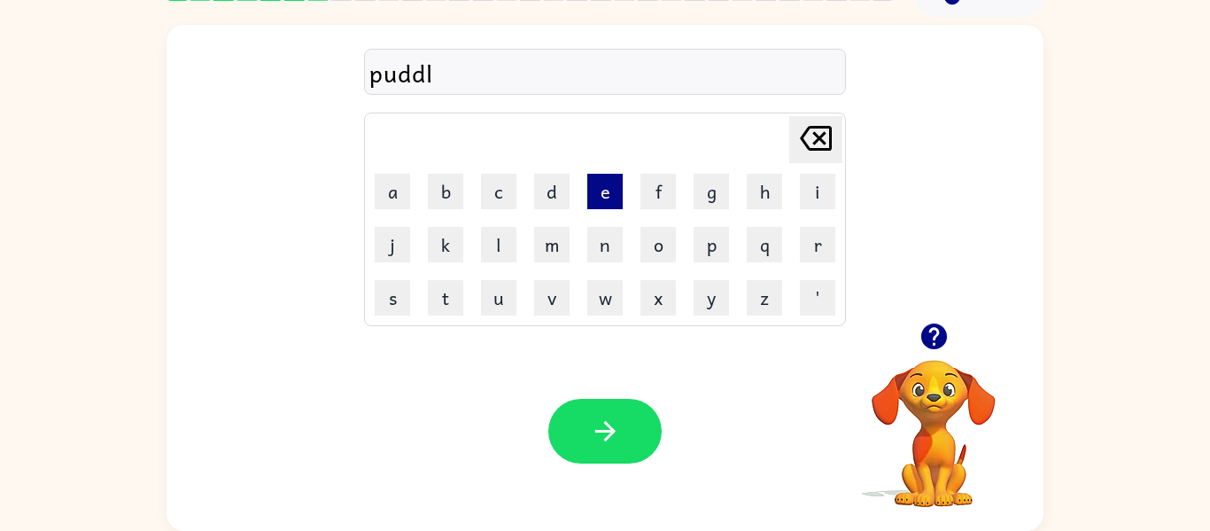
click at [610, 198] on button "e" at bounding box center [604, 191] width 35 height 35
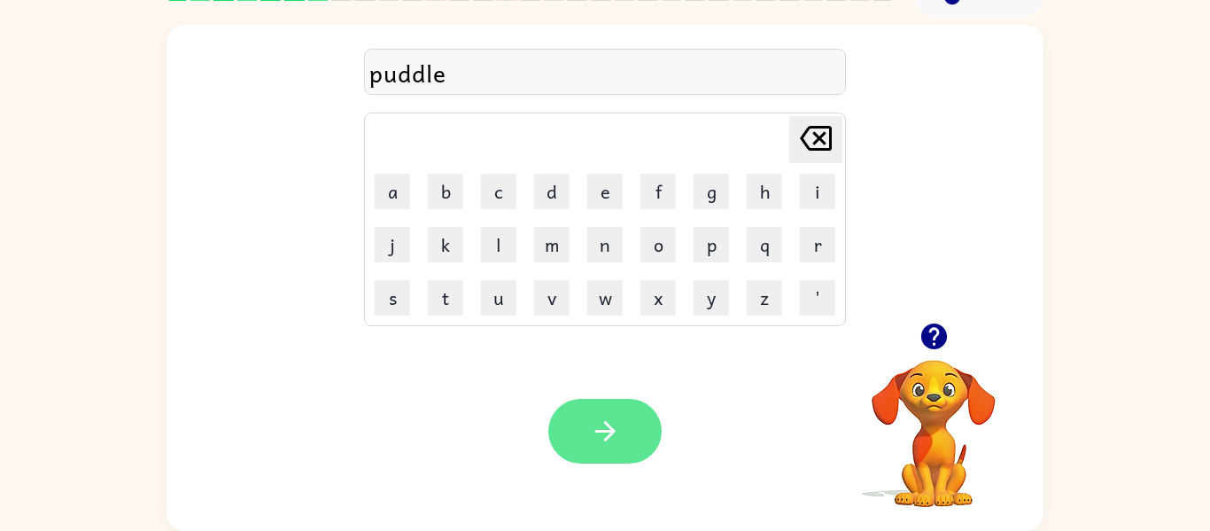
click at [610, 420] on icon "button" at bounding box center [605, 430] width 31 height 31
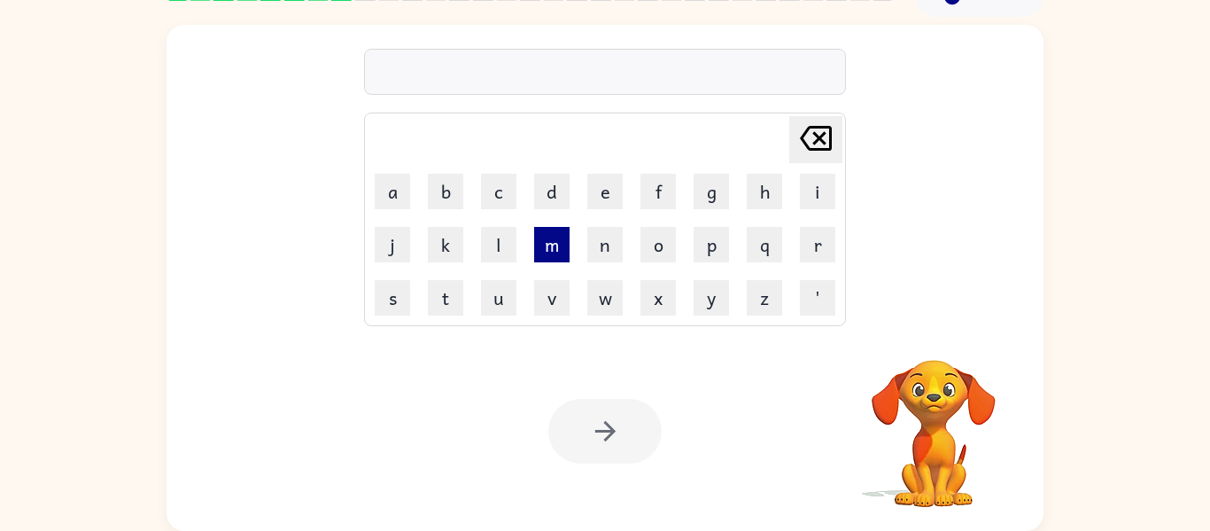
click at [558, 248] on button "m" at bounding box center [551, 244] width 35 height 35
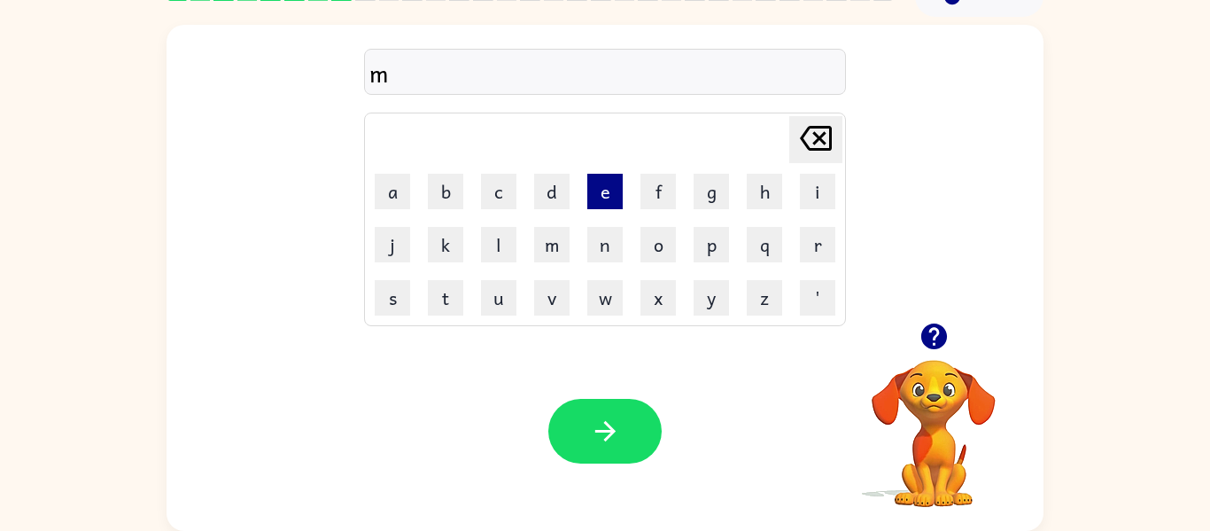
click at [589, 194] on button "e" at bounding box center [604, 191] width 35 height 35
click at [393, 206] on button "a" at bounding box center [392, 191] width 35 height 35
click at [812, 250] on button "r" at bounding box center [817, 244] width 35 height 35
click at [815, 185] on button "i" at bounding box center [817, 191] width 35 height 35
click at [492, 183] on button "c" at bounding box center [498, 191] width 35 height 35
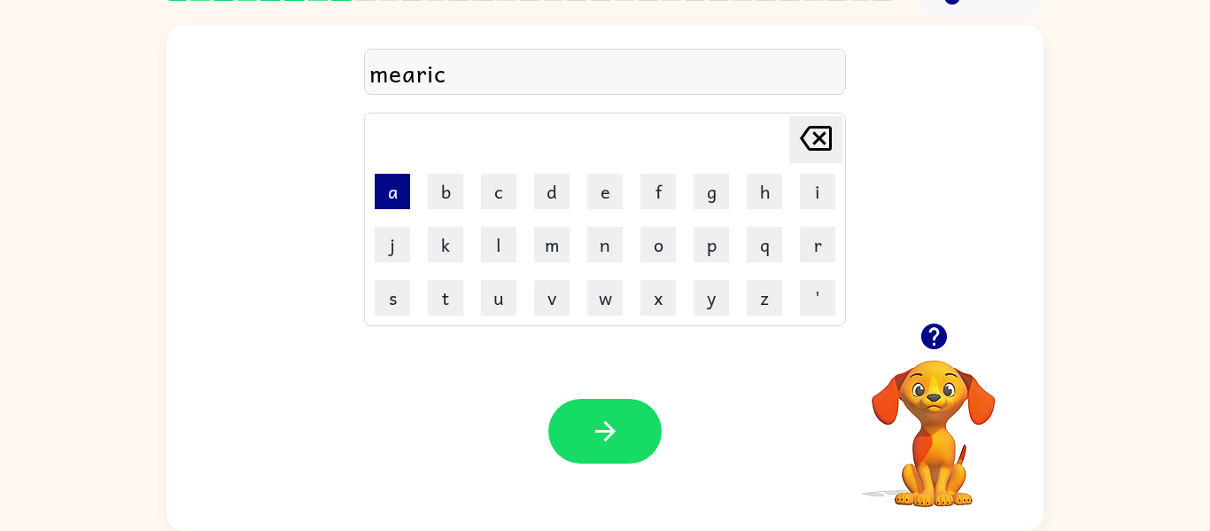
click at [401, 195] on button "a" at bounding box center [392, 191] width 35 height 35
click at [491, 239] on button "l" at bounding box center [498, 244] width 35 height 35
click at [580, 381] on div "Your browser must support playing .mp4 files to use Literably. Please try using…" at bounding box center [605, 430] width 877 height 199
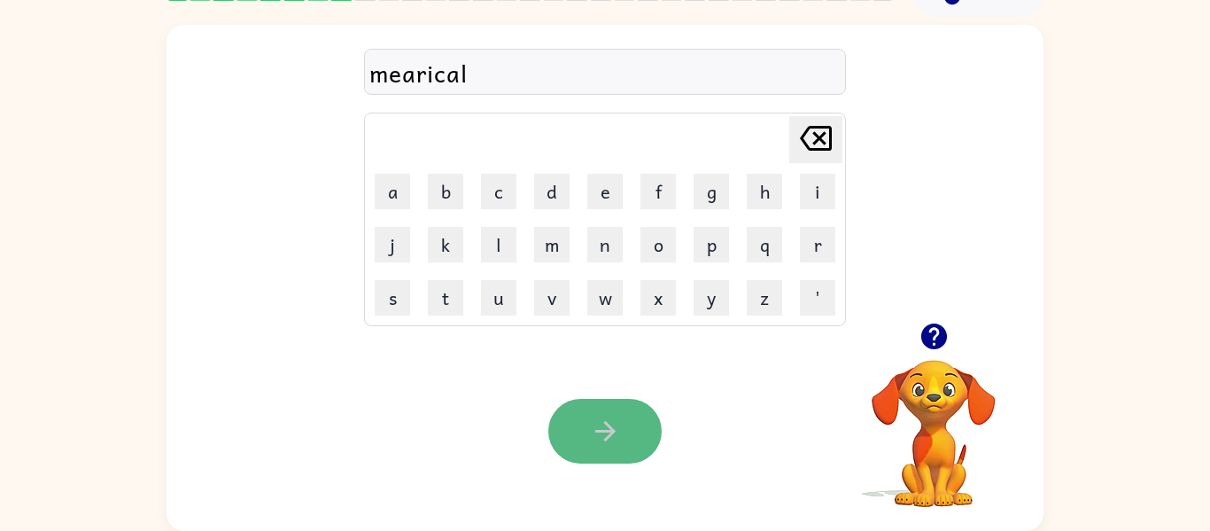
click at [571, 443] on button "button" at bounding box center [604, 431] width 113 height 65
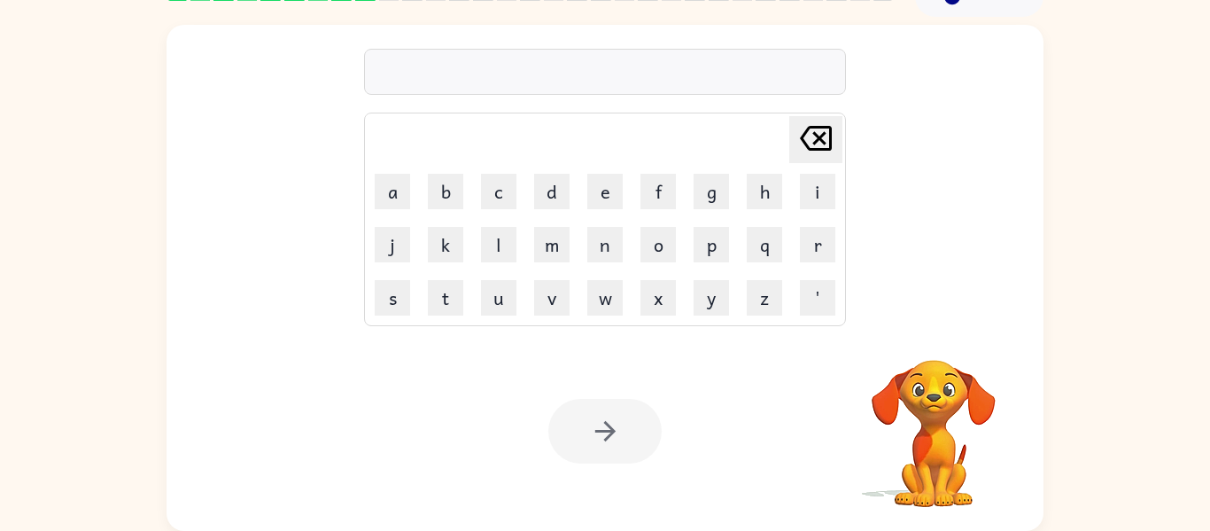
click at [576, 446] on div at bounding box center [604, 431] width 113 height 65
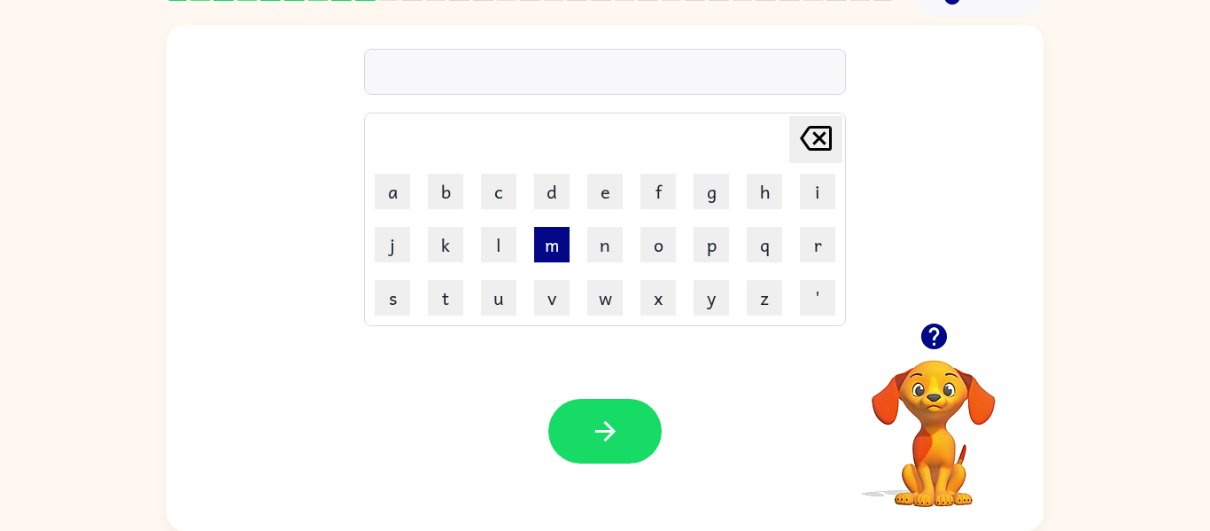
click at [553, 251] on button "m" at bounding box center [551, 244] width 35 height 35
click at [646, 254] on button "o" at bounding box center [658, 244] width 35 height 35
click at [812, 239] on button "r" at bounding box center [817, 244] width 35 height 35
click at [610, 245] on button "n" at bounding box center [604, 244] width 35 height 35
click at [829, 191] on button "i" at bounding box center [817, 191] width 35 height 35
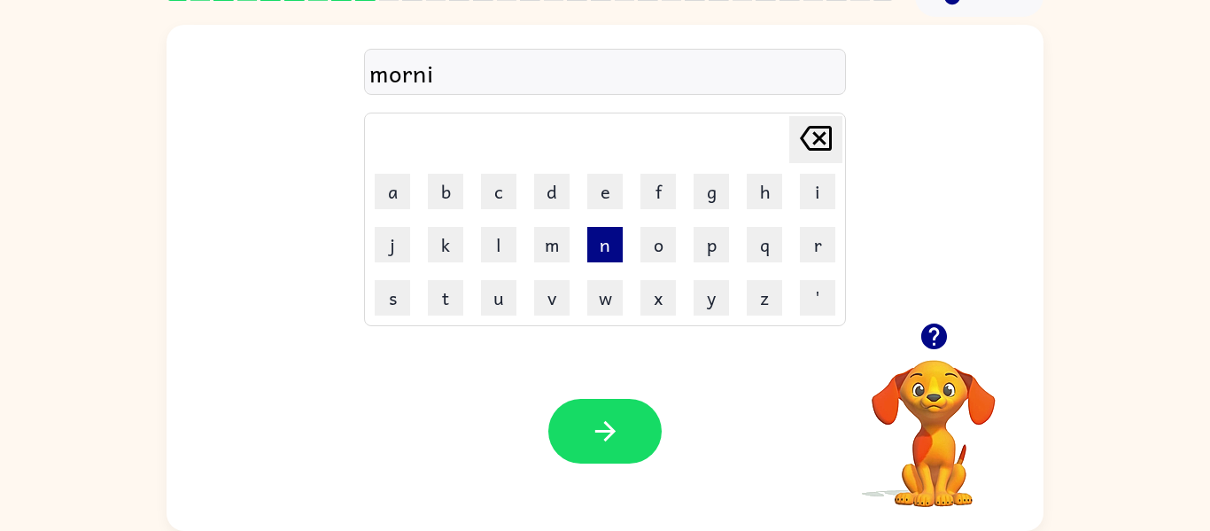
click at [601, 243] on button "n" at bounding box center [604, 244] width 35 height 35
click at [710, 190] on button "g" at bounding box center [711, 191] width 35 height 35
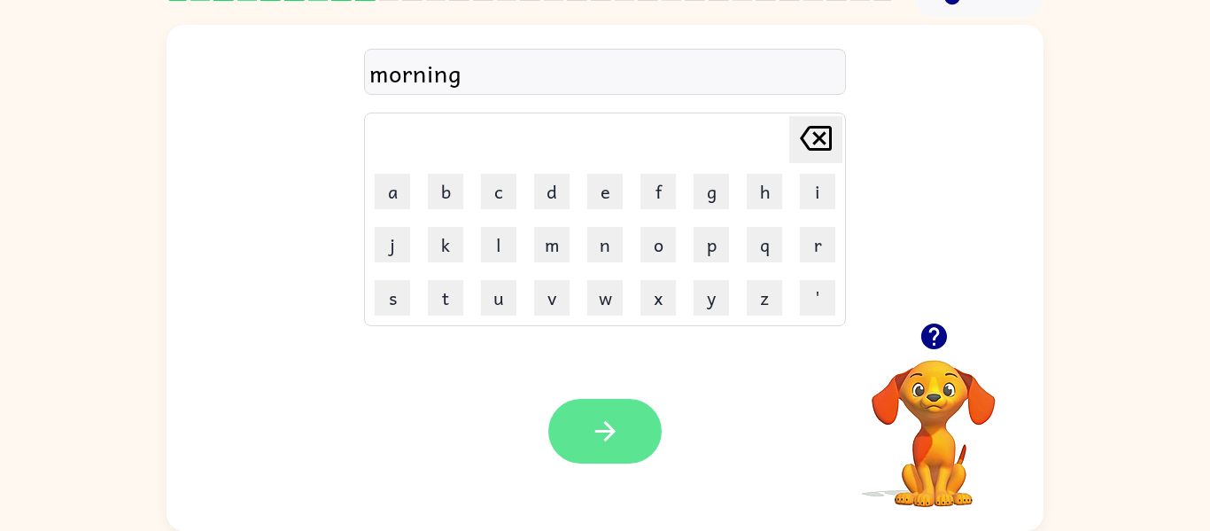
click at [608, 412] on button "button" at bounding box center [604, 431] width 113 height 65
click at [608, 412] on div at bounding box center [604, 431] width 113 height 65
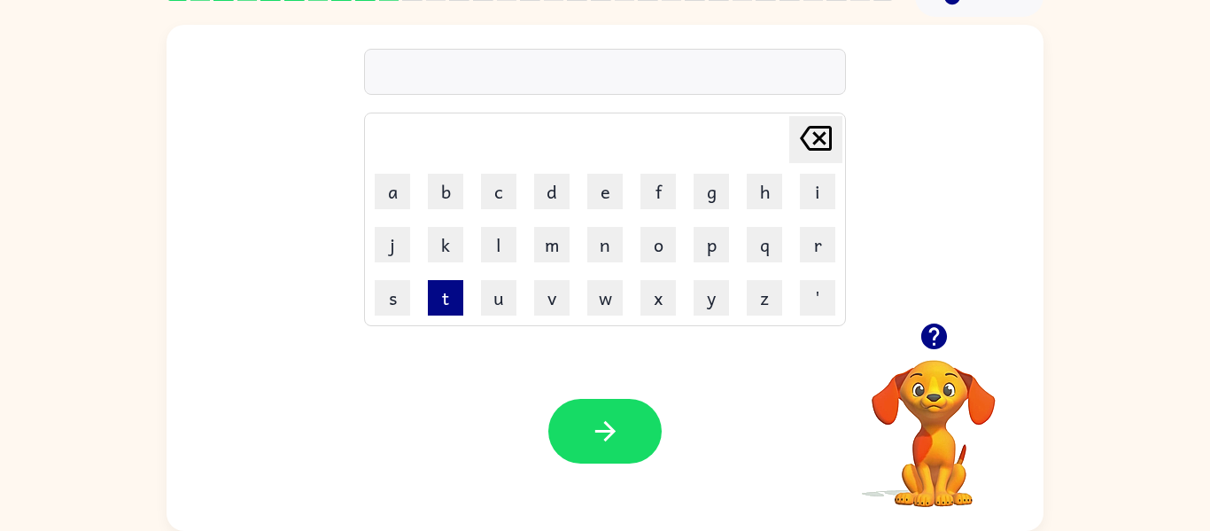
click at [456, 299] on button "t" at bounding box center [445, 297] width 35 height 35
click at [812, 239] on button "r" at bounding box center [817, 244] width 35 height 35
click at [494, 306] on button "u" at bounding box center [498, 297] width 35 height 35
click at [390, 298] on button "s" at bounding box center [392, 297] width 35 height 35
click at [706, 252] on button "p" at bounding box center [711, 244] width 35 height 35
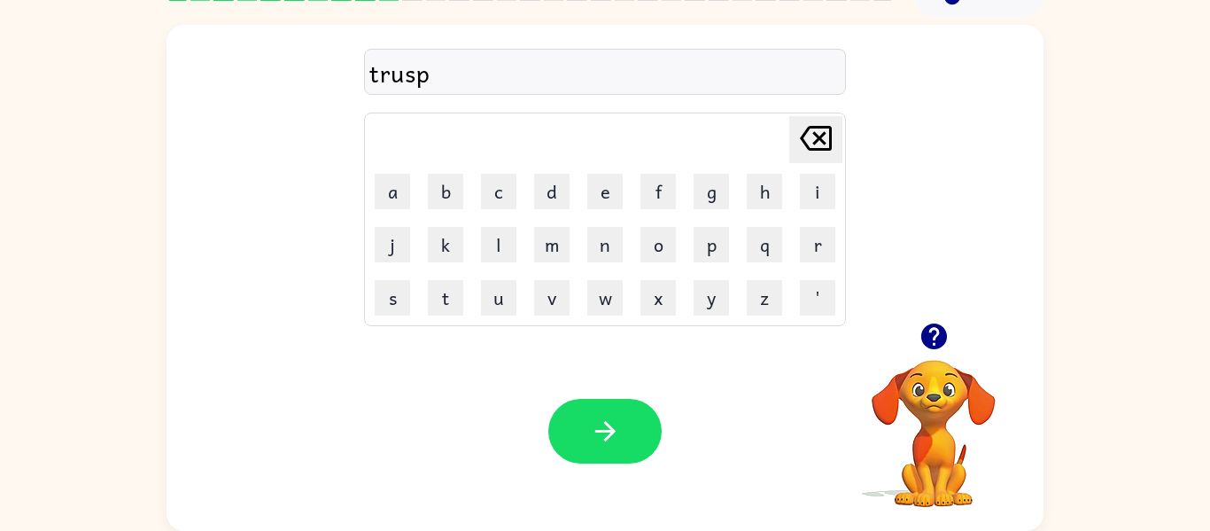
click at [804, 148] on icon "Delete Delete last character input" at bounding box center [816, 138] width 43 height 43
click at [452, 290] on button "t" at bounding box center [445, 297] width 35 height 35
click at [571, 423] on button "button" at bounding box center [604, 431] width 113 height 65
click at [810, 246] on button "r" at bounding box center [817, 244] width 35 height 35
click at [661, 245] on button "o" at bounding box center [658, 244] width 35 height 35
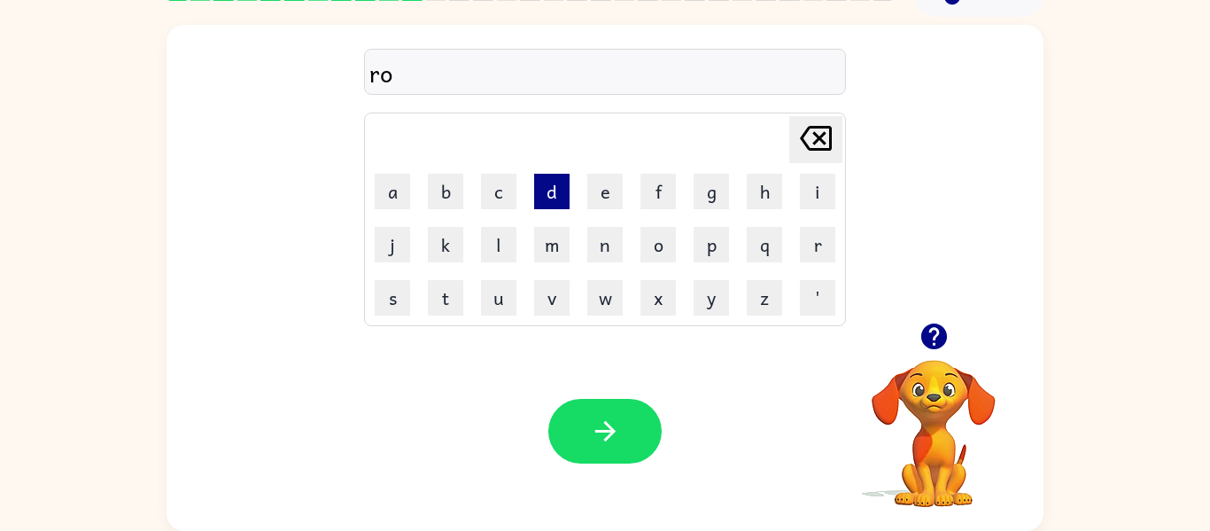
click at [548, 196] on button "d" at bounding box center [551, 191] width 35 height 35
click at [608, 210] on td "e" at bounding box center [604, 191] width 51 height 51
click at [605, 200] on button "e" at bounding box center [604, 191] width 35 height 35
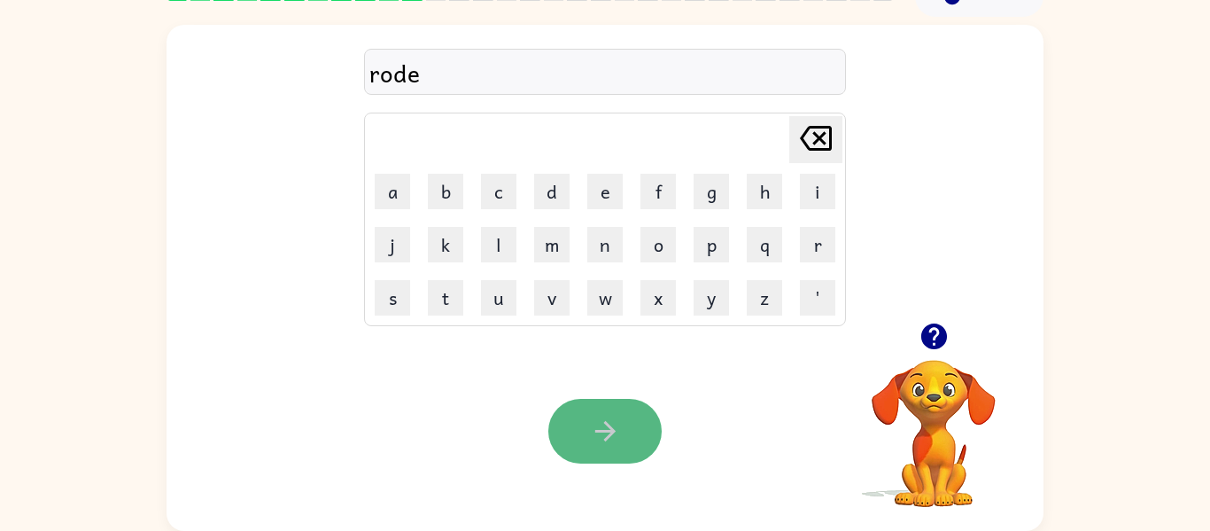
click at [553, 437] on button "button" at bounding box center [604, 431] width 113 height 65
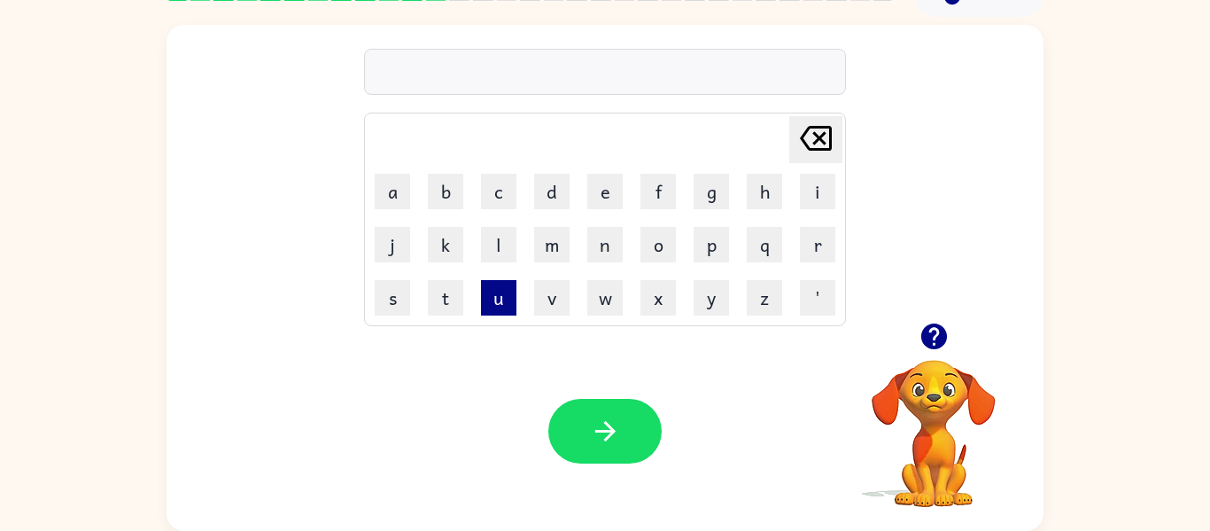
click at [493, 302] on button "u" at bounding box center [498, 297] width 35 height 35
click at [713, 232] on button "p" at bounding box center [711, 244] width 35 height 35
click at [695, 197] on button "g" at bounding box center [711, 191] width 35 height 35
click at [819, 245] on button "r" at bounding box center [817, 244] width 35 height 35
click at [392, 189] on button "a" at bounding box center [392, 191] width 35 height 35
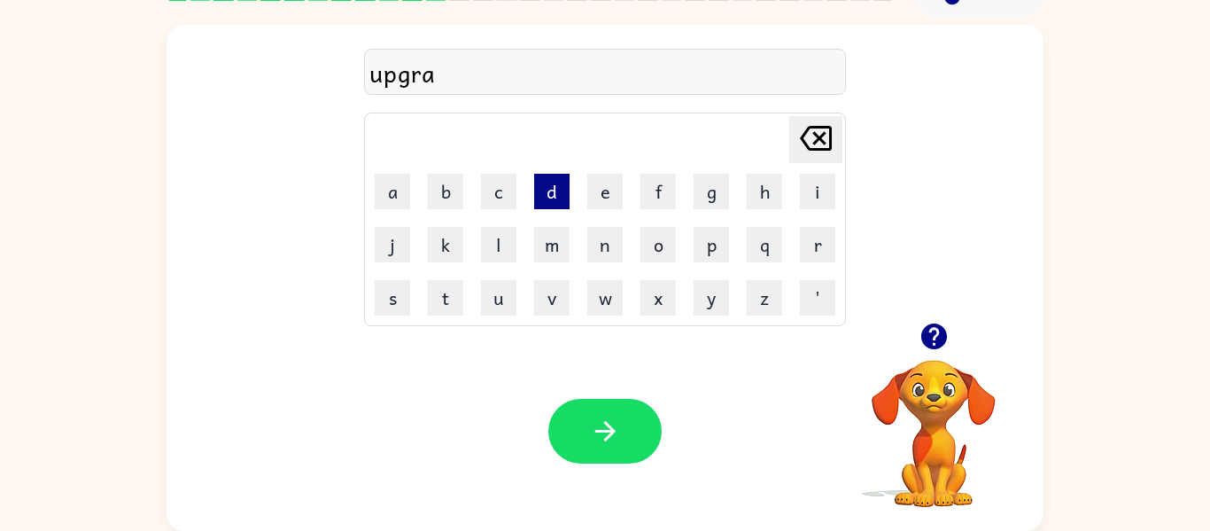
click at [549, 196] on button "d" at bounding box center [551, 191] width 35 height 35
click at [593, 198] on button "e" at bounding box center [604, 191] width 35 height 35
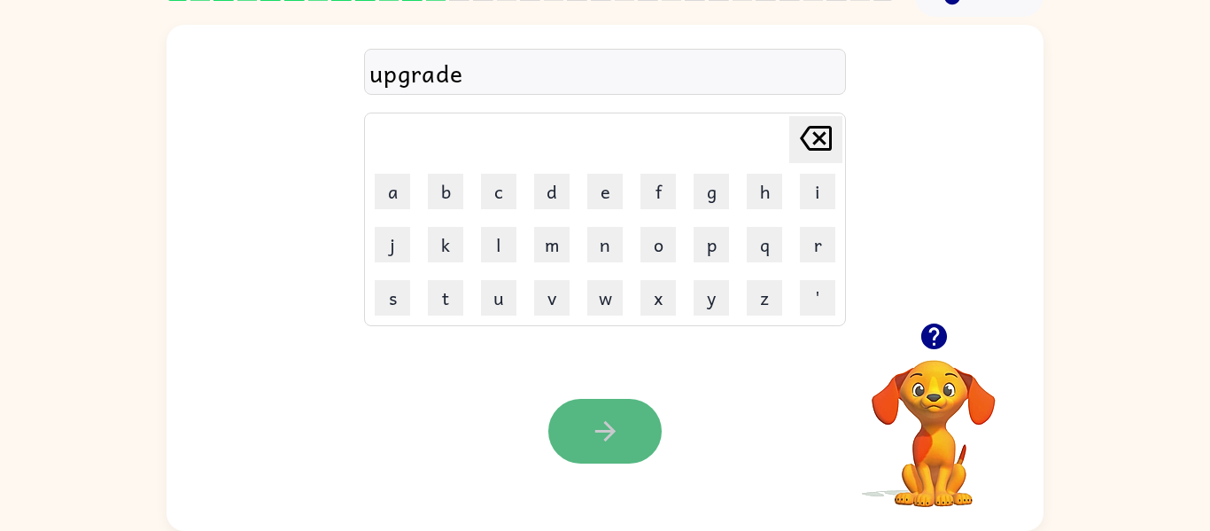
click at [591, 454] on button "button" at bounding box center [604, 431] width 113 height 65
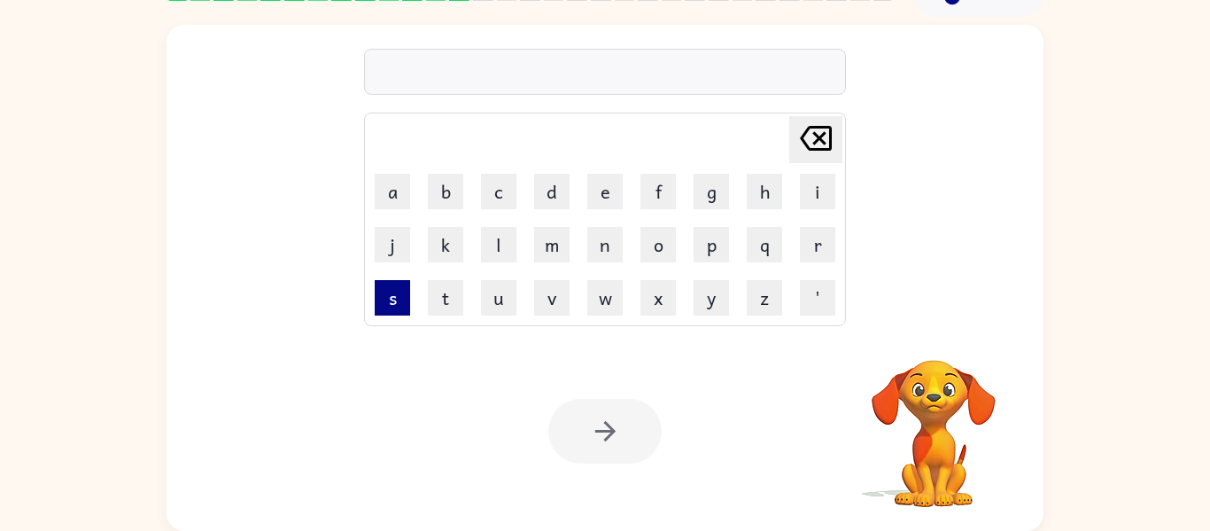
click at [392, 301] on button "s" at bounding box center [392, 297] width 35 height 35
click at [398, 196] on button "a" at bounding box center [392, 191] width 35 height 35
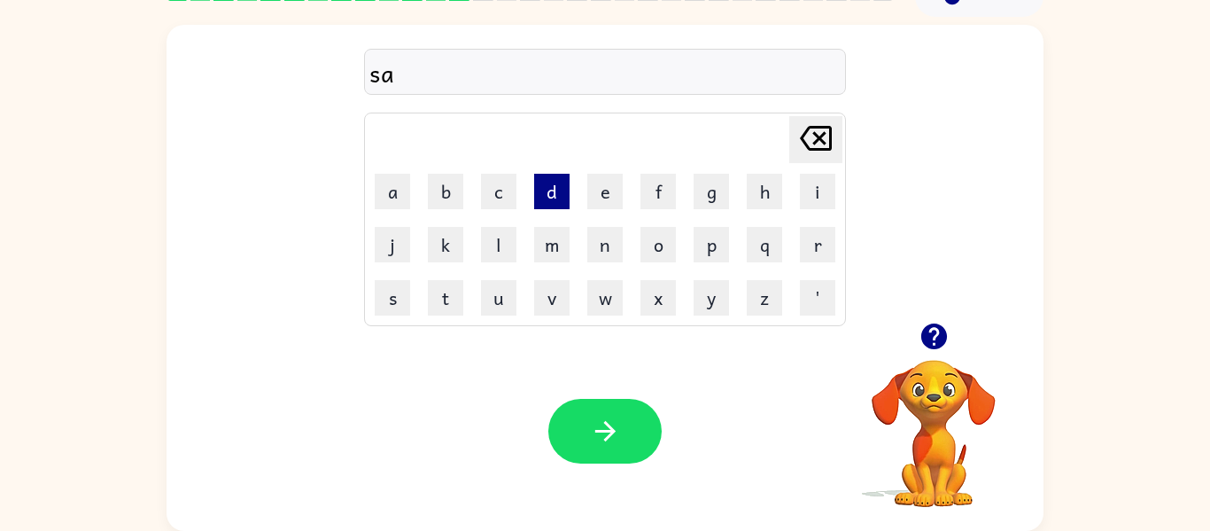
click at [553, 189] on button "d" at bounding box center [551, 191] width 35 height 35
click at [644, 294] on button "x" at bounding box center [658, 297] width 35 height 35
click at [610, 242] on button "n" at bounding box center [604, 244] width 35 height 35
click at [613, 194] on button "e" at bounding box center [604, 191] width 35 height 35
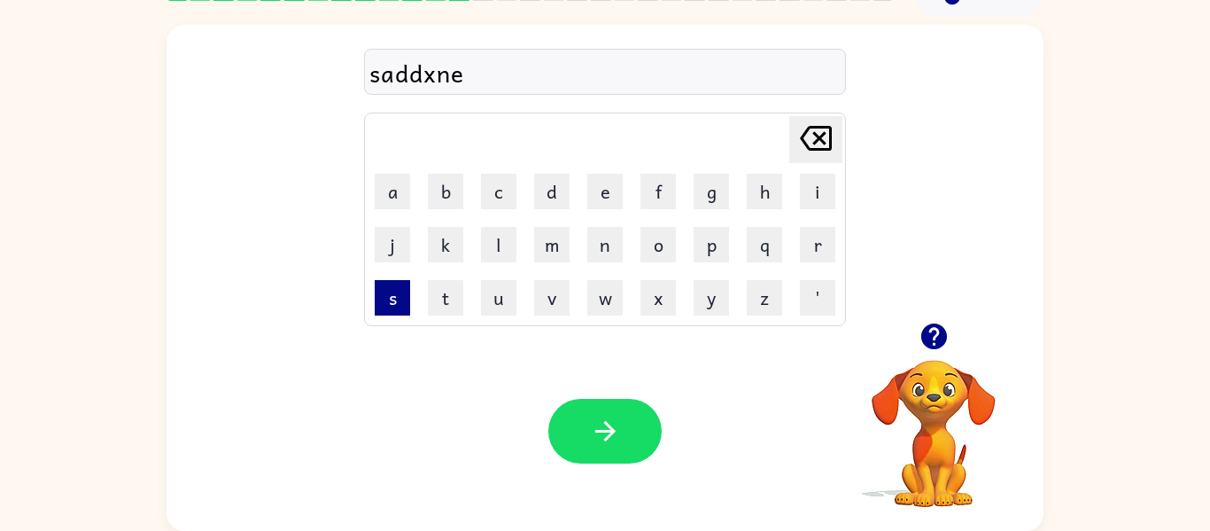
click at [390, 297] on button "s" at bounding box center [392, 297] width 35 height 35
click at [821, 137] on icon "Delete Delete last character input" at bounding box center [816, 138] width 43 height 43
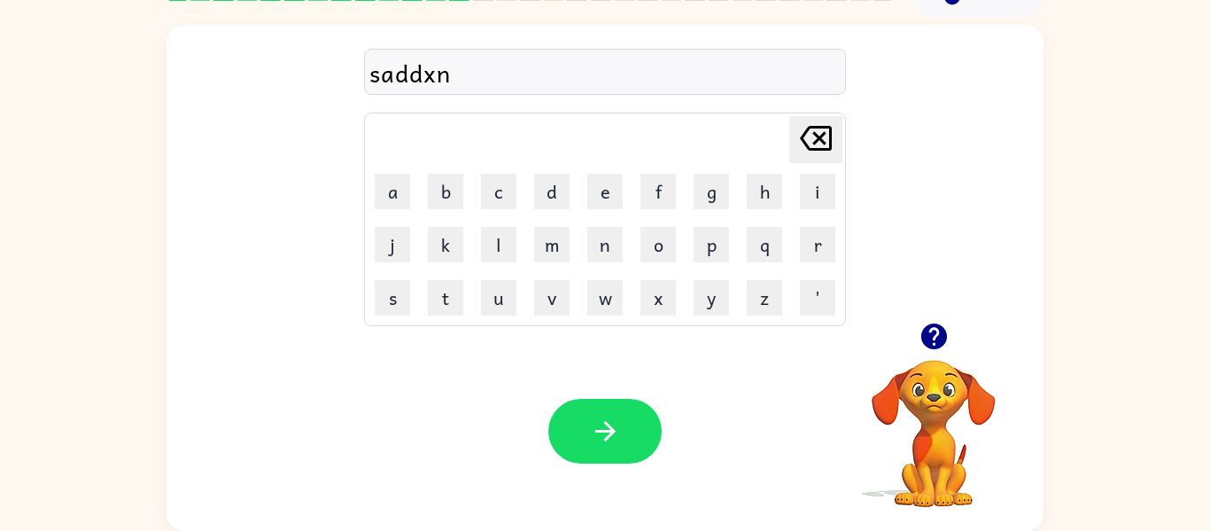
click at [821, 137] on icon "Delete Delete last character input" at bounding box center [816, 138] width 43 height 43
click at [816, 142] on icon at bounding box center [816, 138] width 32 height 25
click at [603, 247] on button "n" at bounding box center [604, 244] width 35 height 35
click at [595, 190] on button "e" at bounding box center [604, 191] width 35 height 35
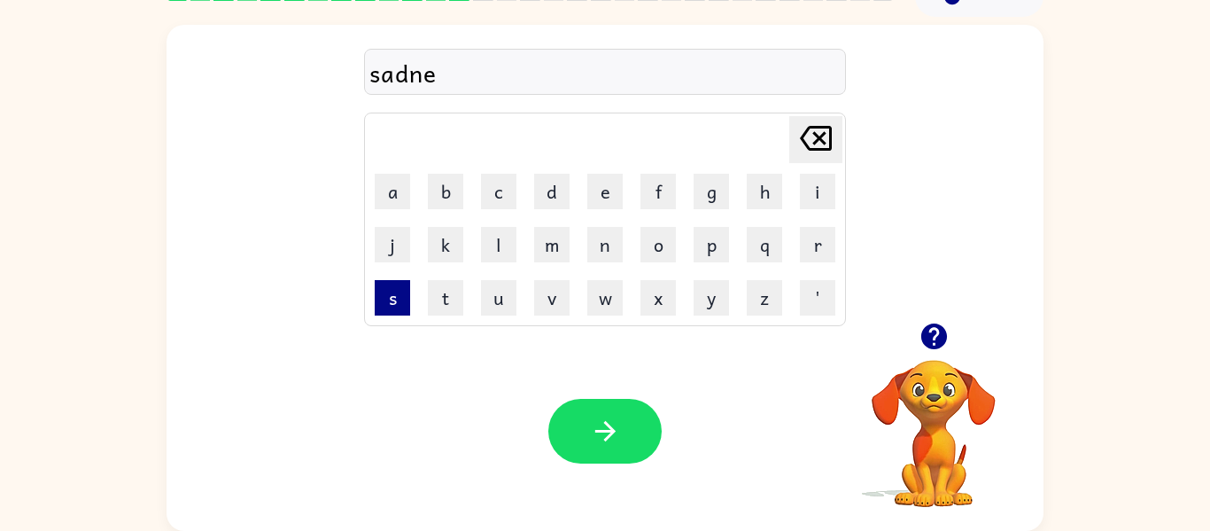
click at [399, 298] on button "s" at bounding box center [392, 297] width 35 height 35
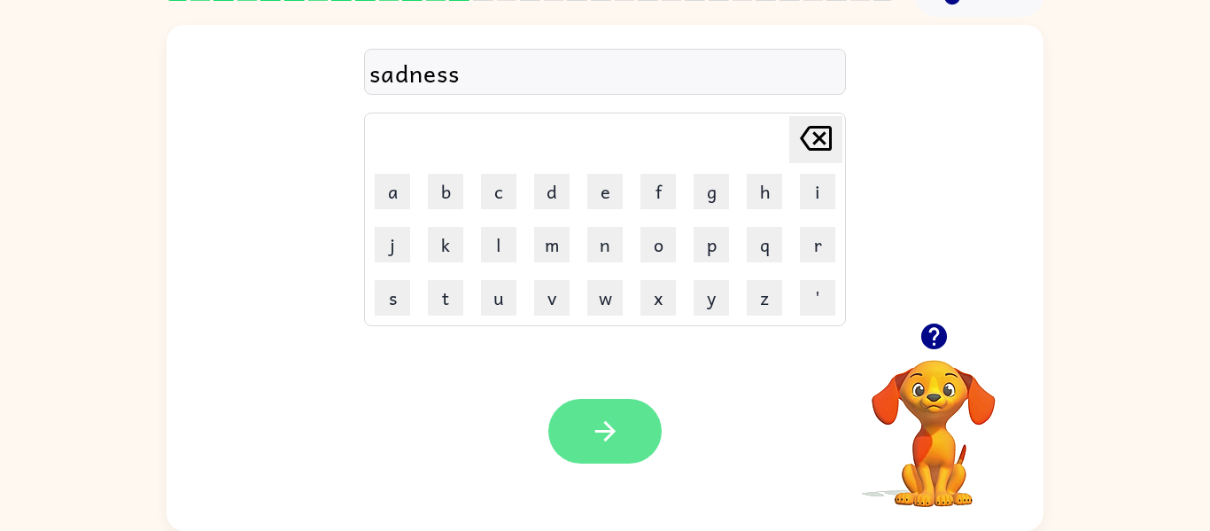
click at [587, 408] on button "button" at bounding box center [604, 431] width 113 height 65
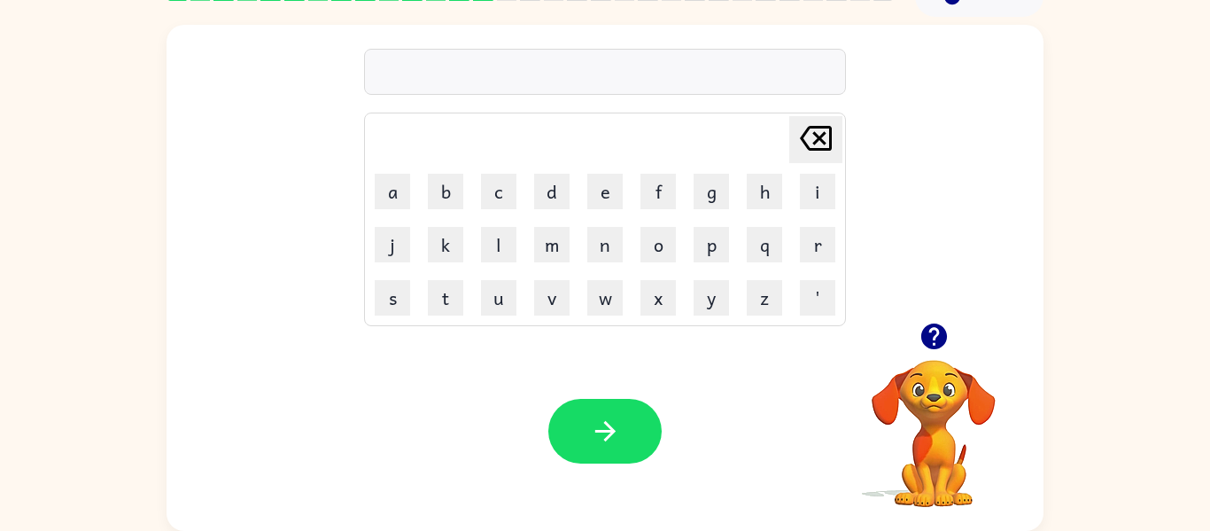
click at [949, 394] on video "Your browser must support playing .mp4 files to use Literably. Please try using…" at bounding box center [933, 420] width 177 height 177
click at [648, 333] on div "Your browser must support playing .mp4 files to use Literably. Please try using…" at bounding box center [605, 430] width 877 height 199
click at [657, 426] on button "button" at bounding box center [604, 431] width 113 height 65
click at [459, 193] on button "b" at bounding box center [445, 191] width 35 height 35
click at [654, 238] on button "o" at bounding box center [658, 244] width 35 height 35
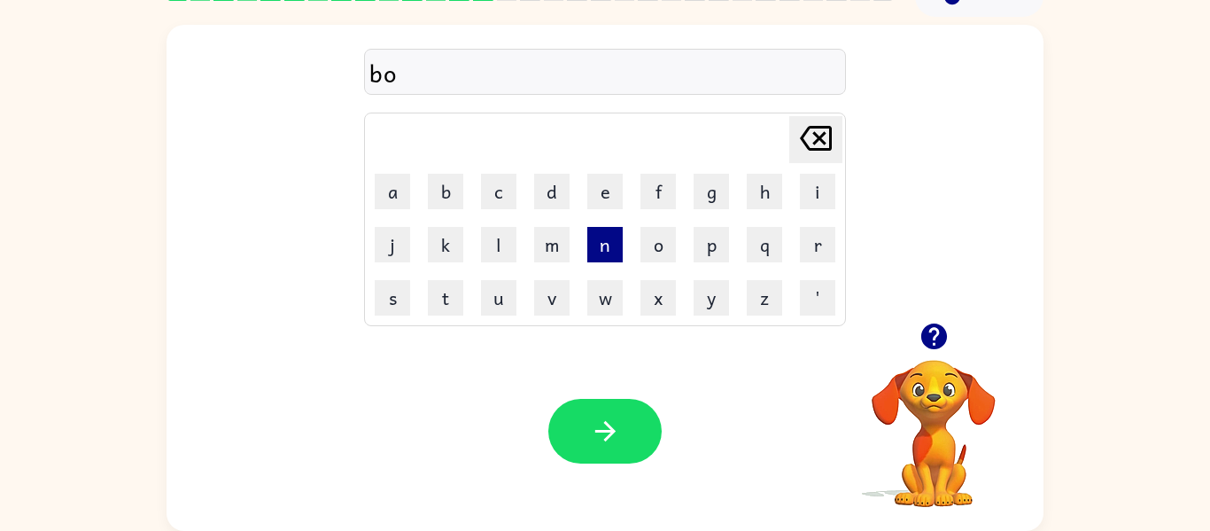
click at [621, 238] on button "n" at bounding box center [604, 244] width 35 height 35
click at [501, 308] on button "u" at bounding box center [498, 297] width 35 height 35
click at [378, 303] on button "s" at bounding box center [392, 297] width 35 height 35
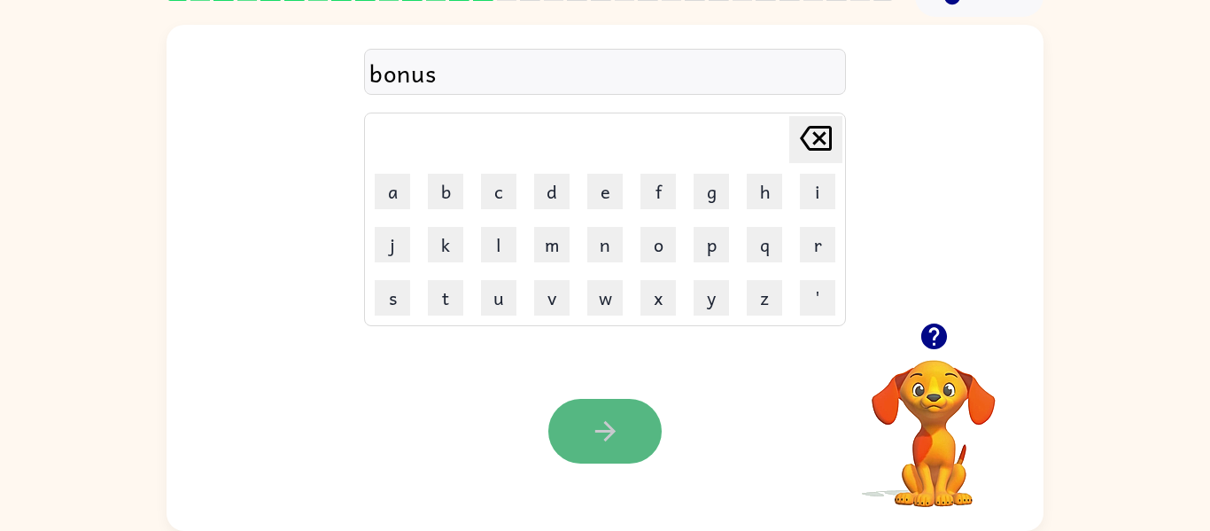
click at [598, 442] on icon "button" at bounding box center [605, 430] width 31 height 31
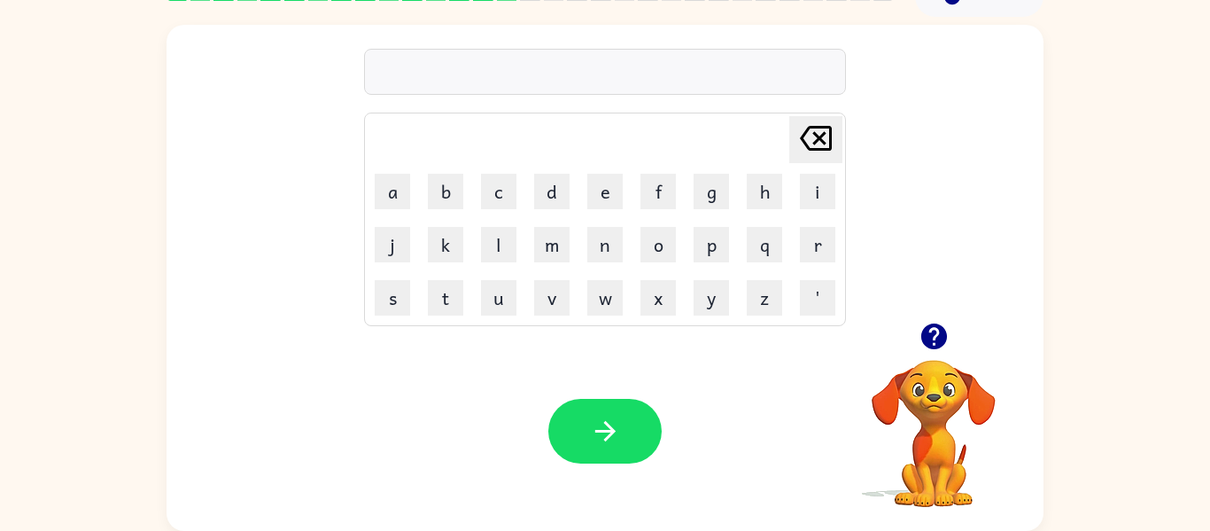
click at [830, 451] on div "Your browser must support playing .mp4 files to use Literably. Please try using…" at bounding box center [605, 430] width 877 height 199
click at [627, 425] on button "button" at bounding box center [604, 431] width 113 height 65
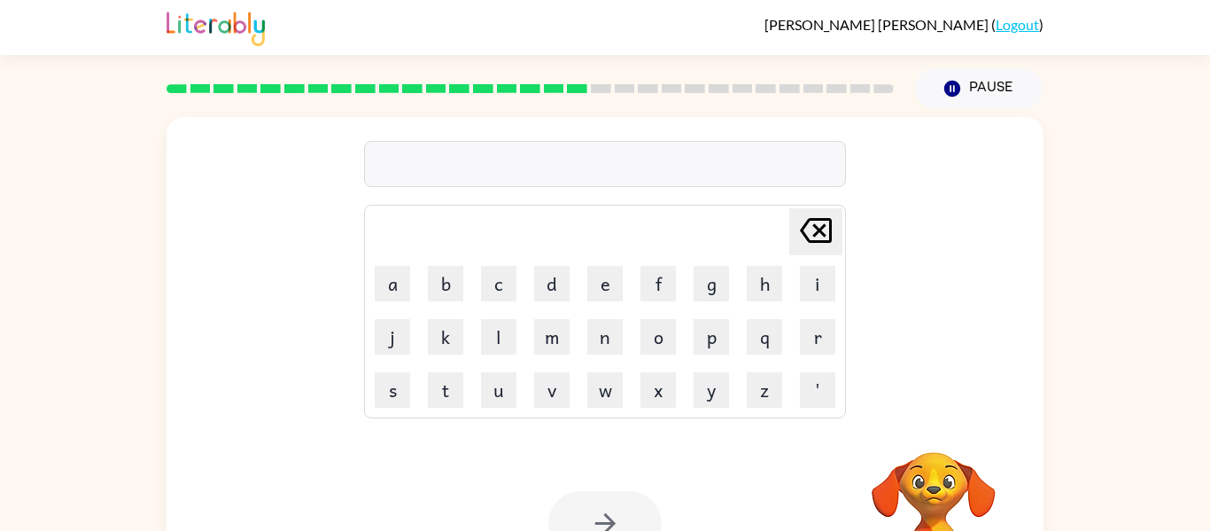
scroll to position [51, 0]
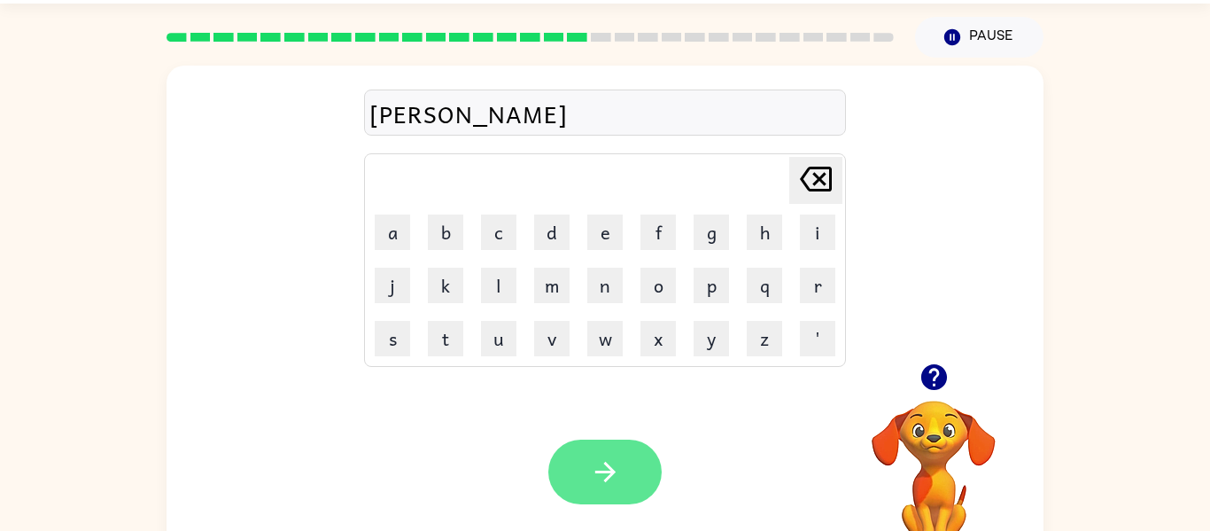
click at [602, 472] on icon "button" at bounding box center [604, 472] width 20 height 20
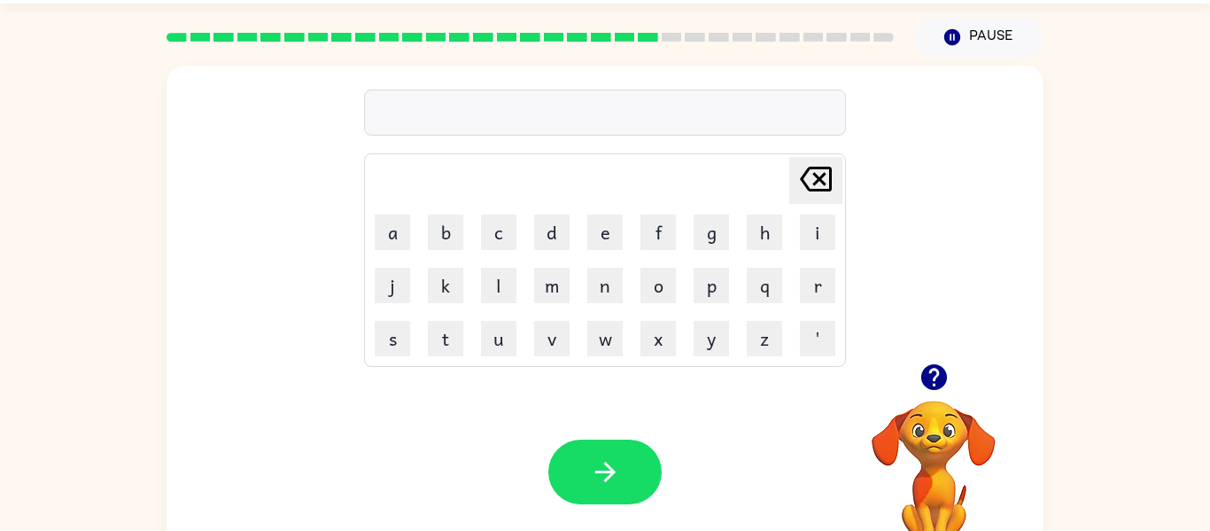
click at [928, 466] on video "Your browser must support playing .mp4 files to use Literably. Please try using…" at bounding box center [933, 461] width 177 height 177
click at [602, 455] on button "button" at bounding box center [604, 471] width 113 height 65
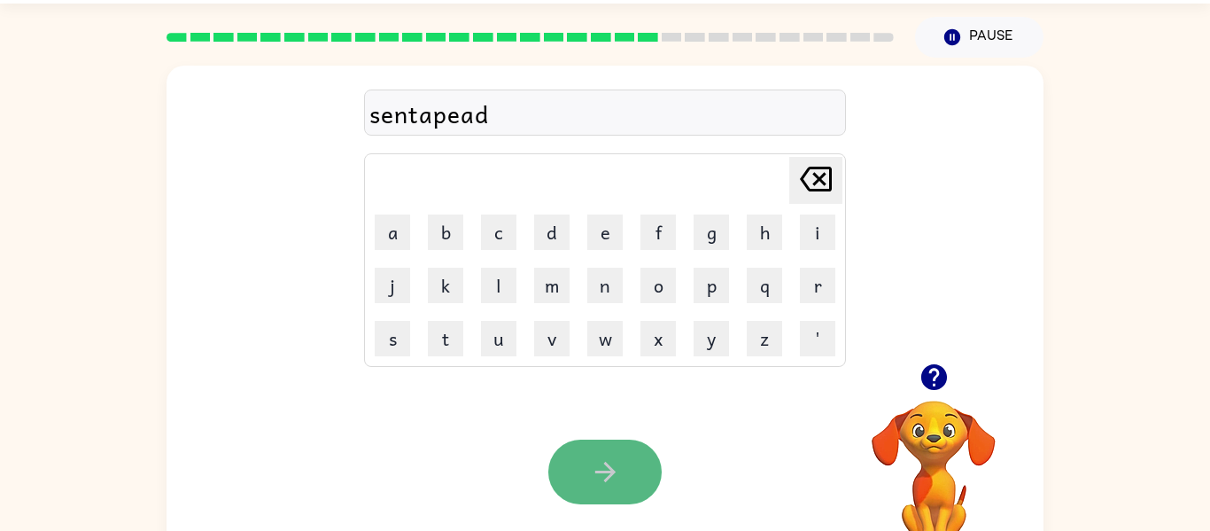
click at [587, 477] on button "button" at bounding box center [604, 471] width 113 height 65
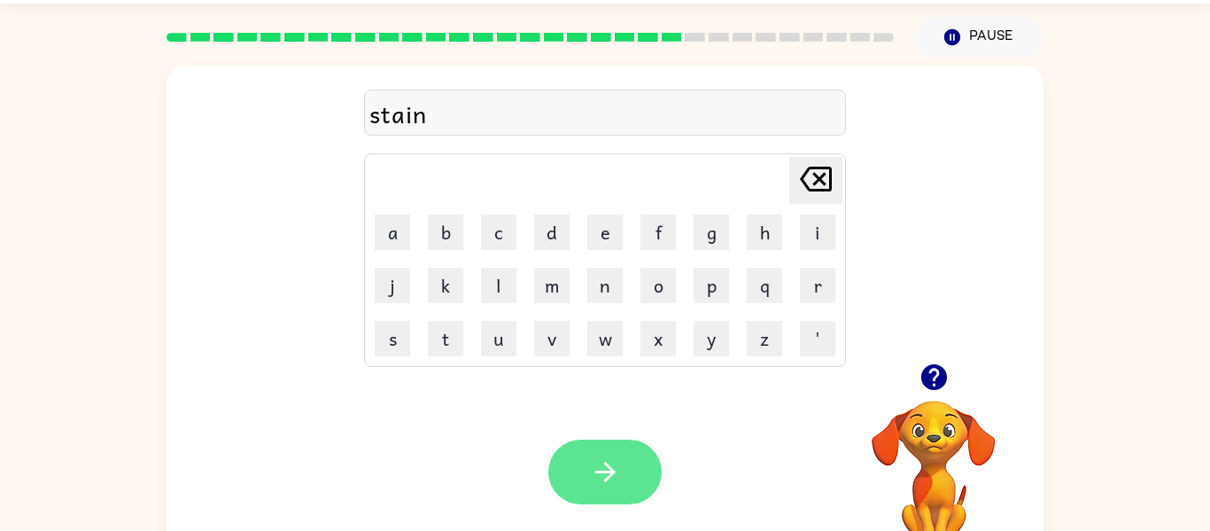
click at [602, 482] on icon "button" at bounding box center [605, 471] width 31 height 31
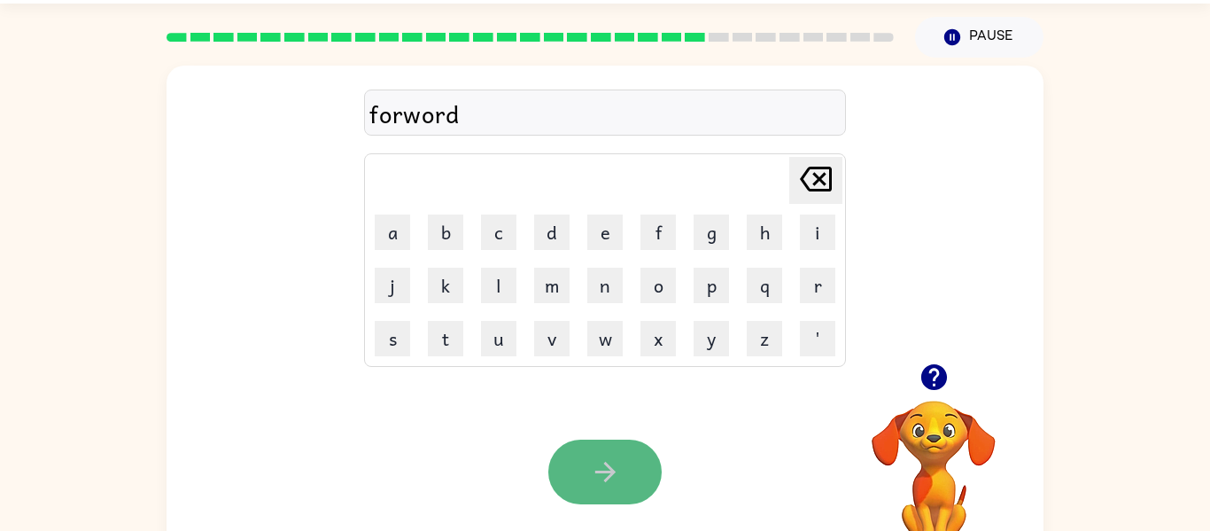
click at [625, 490] on button "button" at bounding box center [604, 471] width 113 height 65
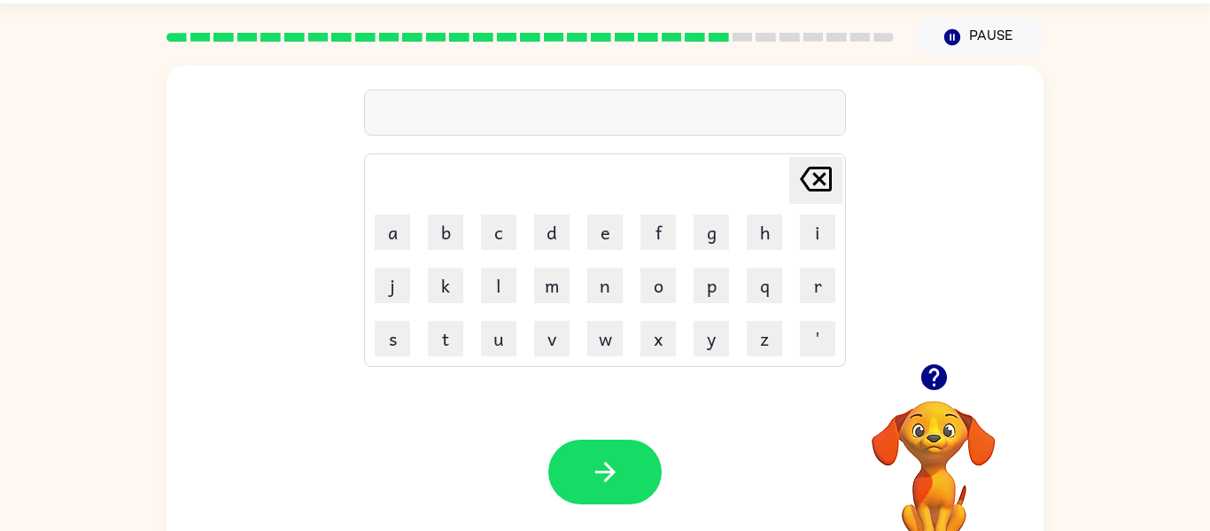
click at [625, 490] on button "button" at bounding box center [604, 471] width 113 height 65
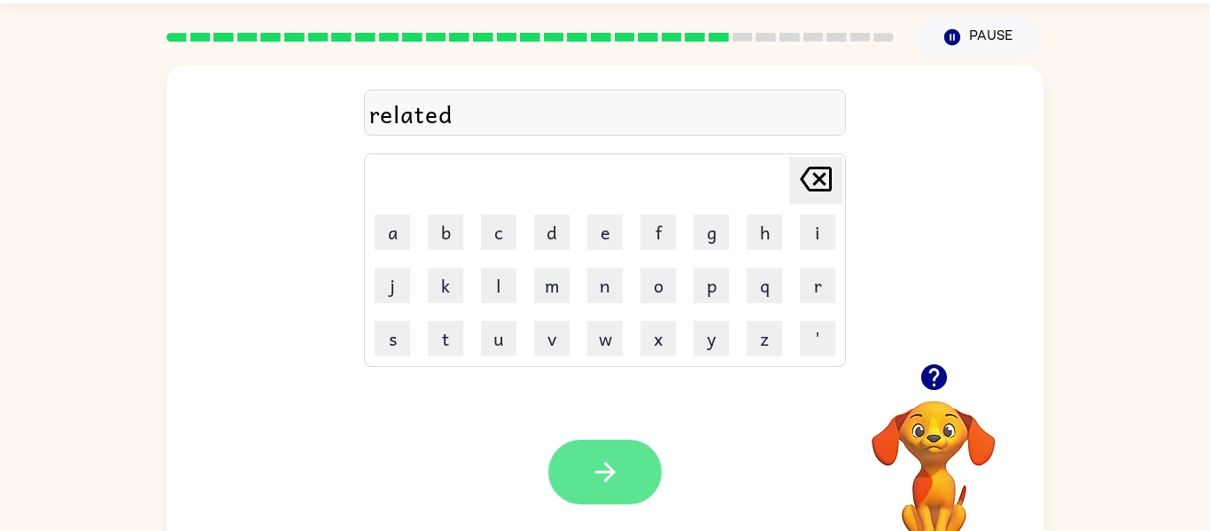
click at [610, 488] on button "button" at bounding box center [604, 471] width 113 height 65
click at [571, 469] on button "button" at bounding box center [604, 471] width 113 height 65
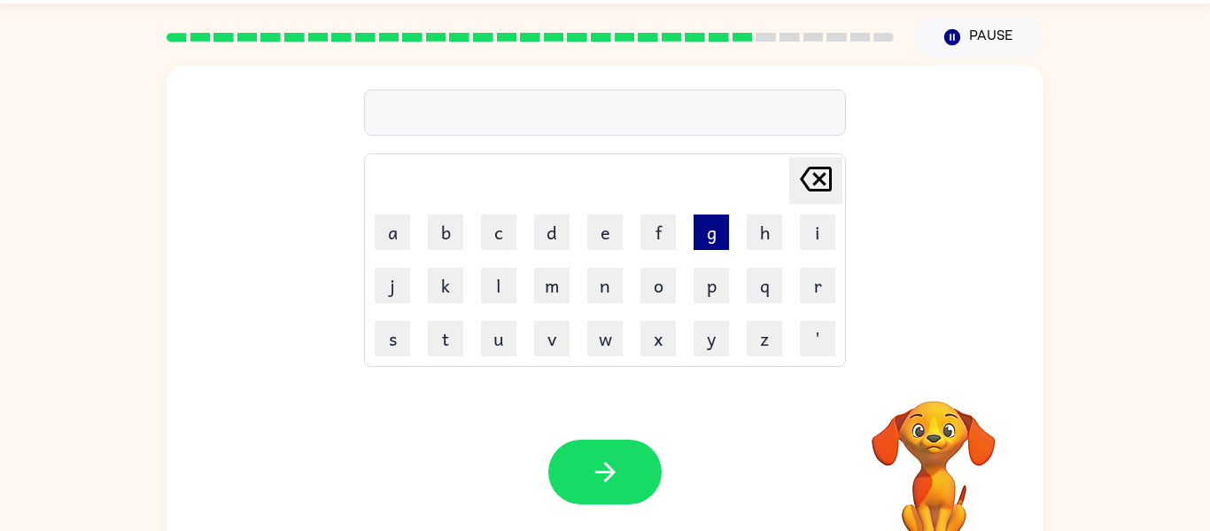
click at [701, 233] on button "g" at bounding box center [711, 231] width 35 height 35
type button "g"
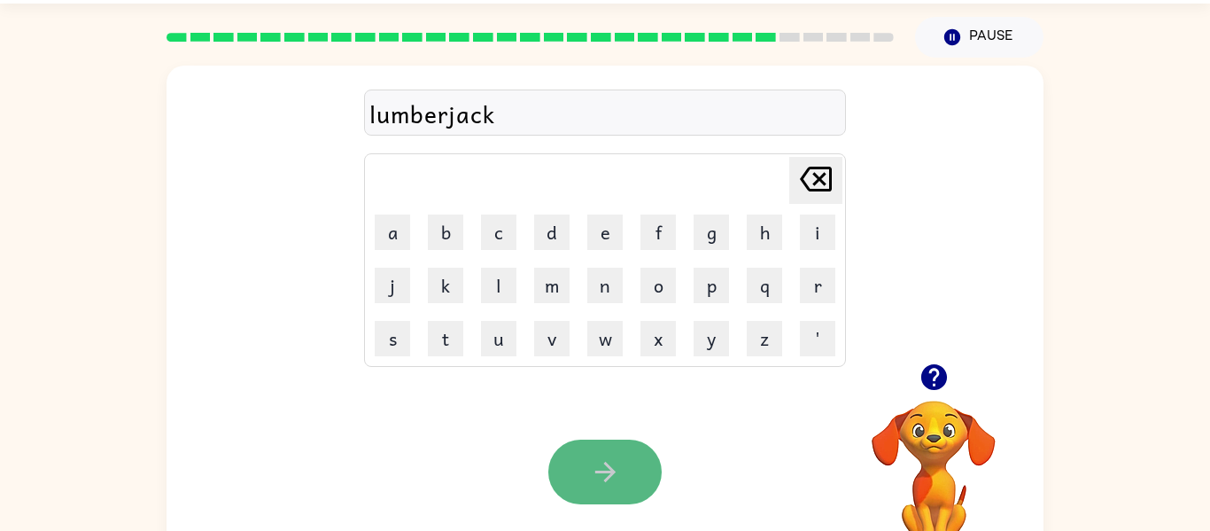
click at [625, 481] on button "button" at bounding box center [604, 471] width 113 height 65
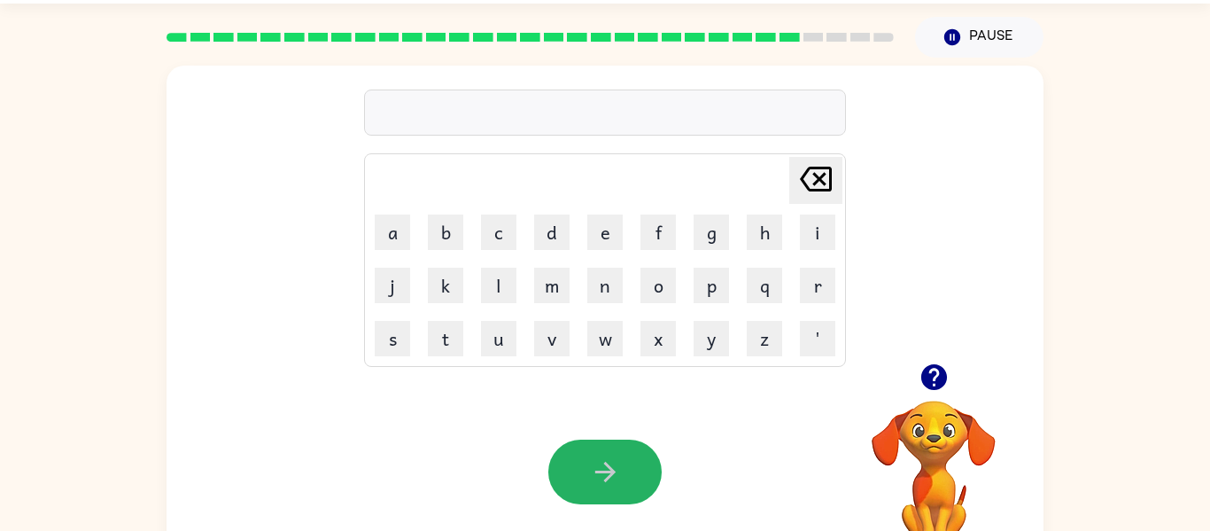
click at [625, 481] on button "button" at bounding box center [604, 471] width 113 height 65
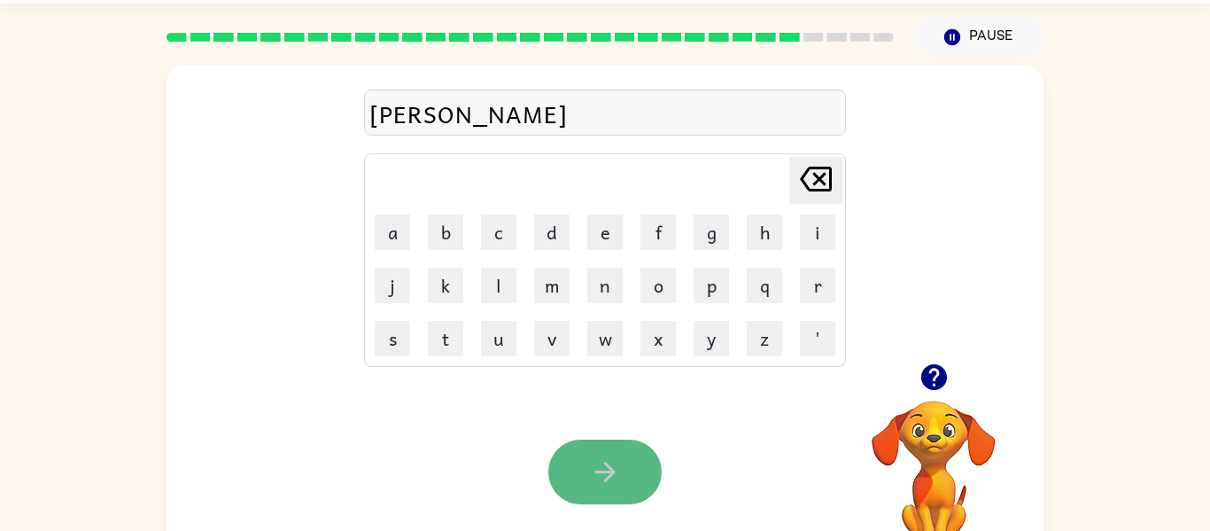
click at [618, 456] on icon "button" at bounding box center [605, 471] width 31 height 31
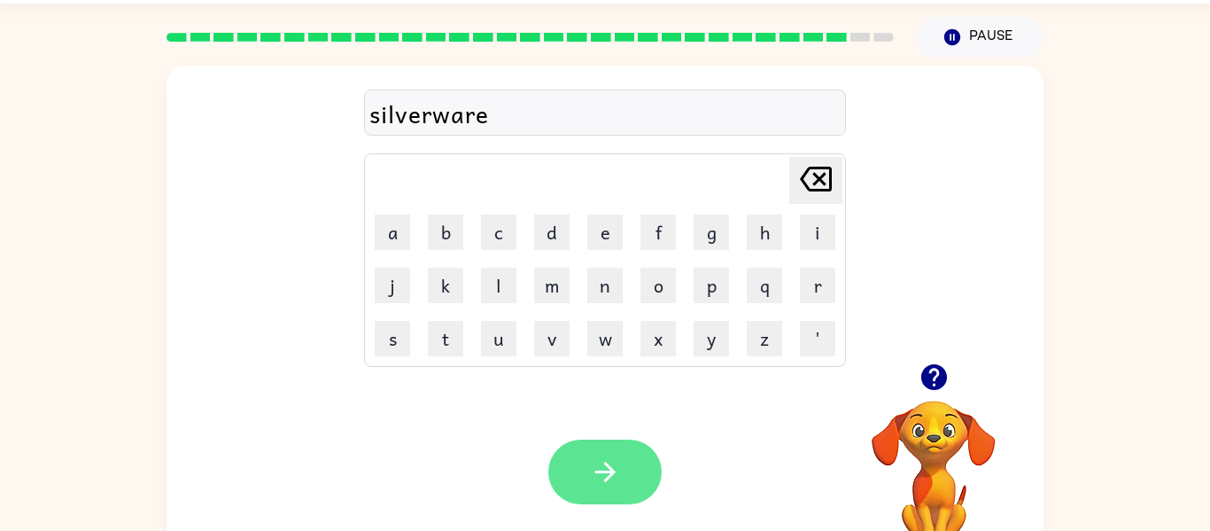
click at [611, 475] on icon "button" at bounding box center [604, 472] width 20 height 20
